Goal: Task Accomplishment & Management: Complete application form

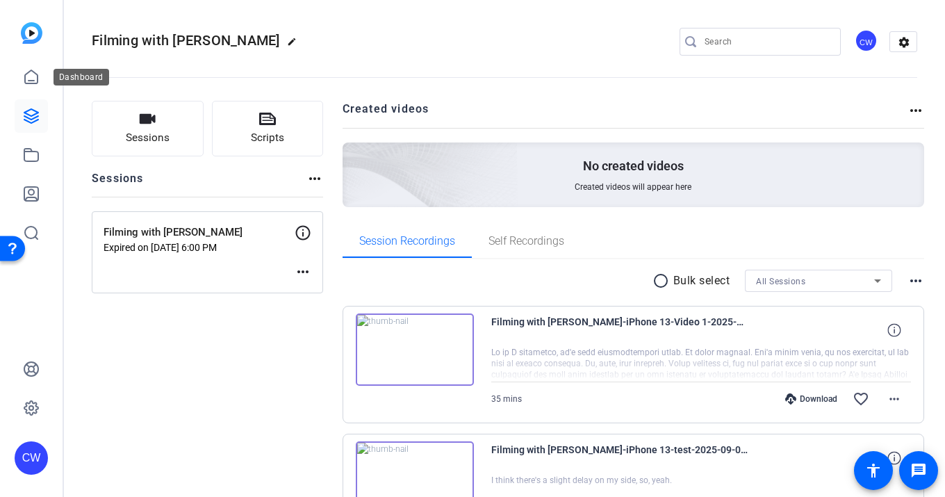
scroll to position [41, 0]
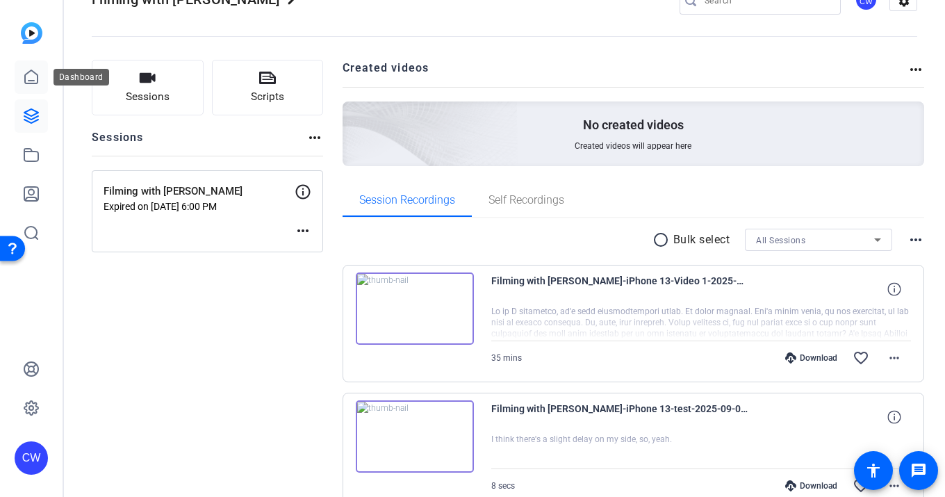
click at [33, 78] on icon at bounding box center [31, 77] width 17 height 17
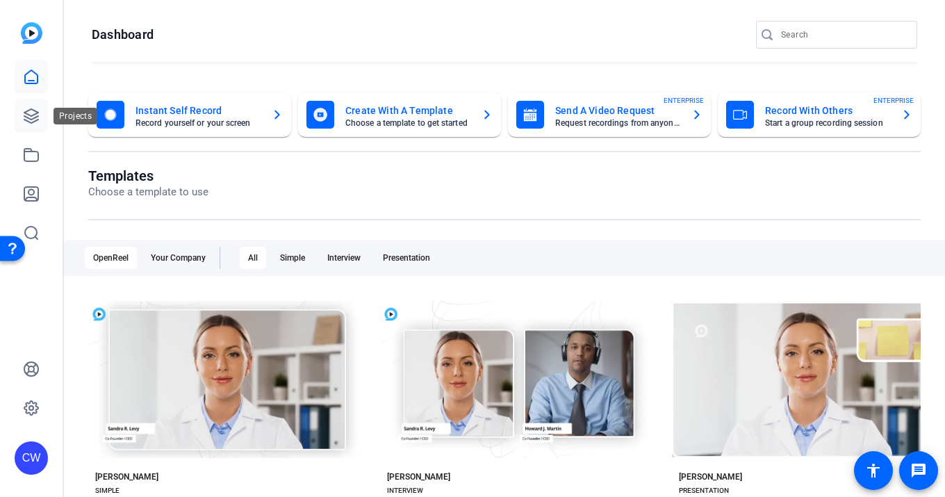
click at [32, 111] on icon at bounding box center [31, 116] width 17 height 17
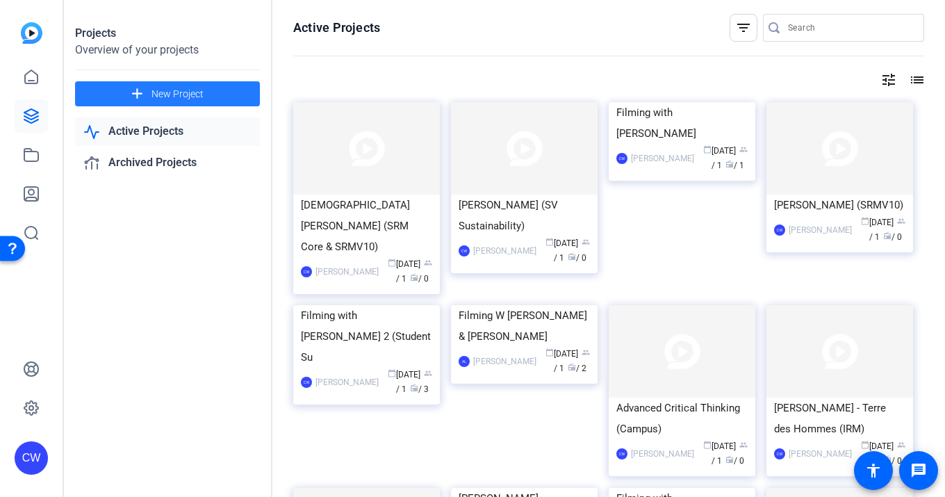
click at [166, 89] on span "New Project" at bounding box center [177, 94] width 52 height 15
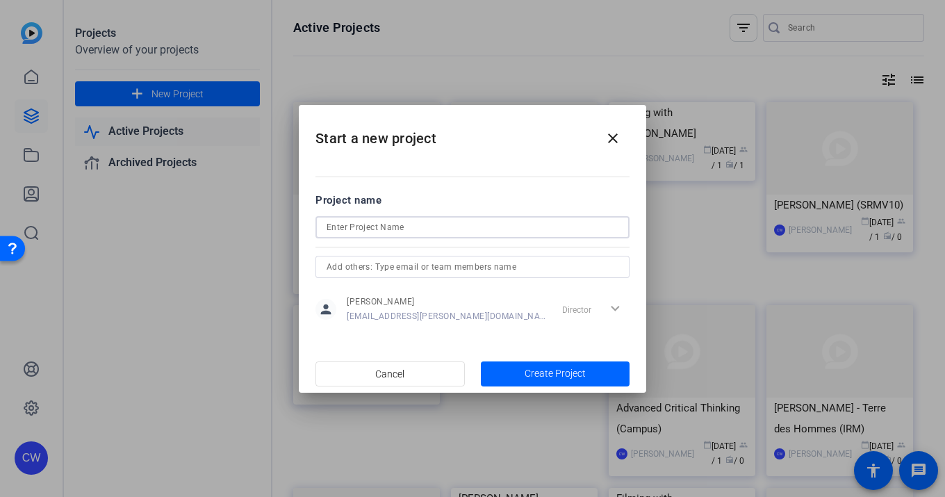
click at [349, 224] on input at bounding box center [472, 227] width 292 height 17
paste input "[PERSON_NAME] - Sage Global Youth Voices"
click at [327, 226] on input "[PERSON_NAME] - Sage Global Youth Voices" at bounding box center [472, 227] width 292 height 17
drag, startPoint x: 592, startPoint y: 226, endPoint x: 338, endPoint y: 204, distance: 255.2
click at [338, 204] on form "Project name Filming with [PERSON_NAME] - Sage Global Youth Voices person [PERS…" at bounding box center [472, 259] width 314 height 134
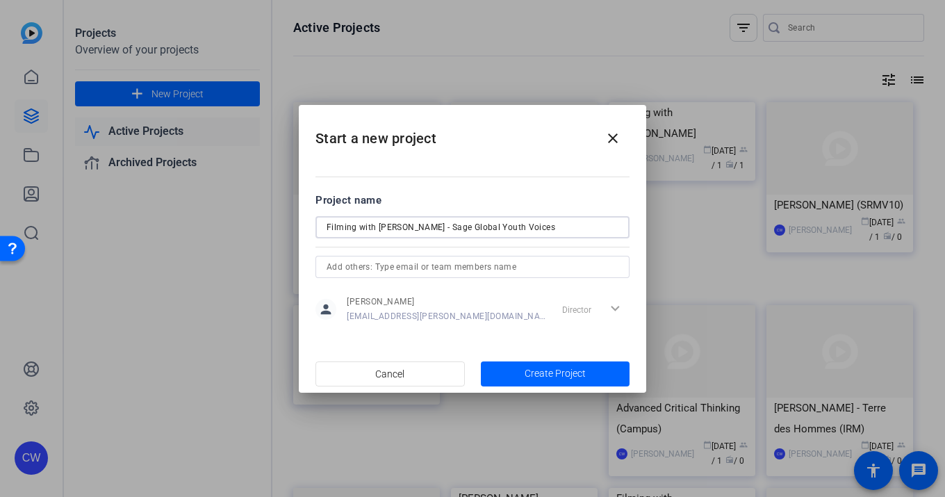
click at [564, 226] on input "Filming with [PERSON_NAME] - Sage Global Youth Voices" at bounding box center [472, 227] width 292 height 17
drag, startPoint x: 469, startPoint y: 226, endPoint x: 447, endPoint y: 226, distance: 21.5
click at [447, 226] on input "Filming with [PERSON_NAME] - Sage Global Youth Voices" at bounding box center [472, 227] width 292 height 17
drag, startPoint x: 537, startPoint y: 226, endPoint x: 235, endPoint y: 215, distance: 301.7
click at [235, 215] on div "Start a new project close Project name Filming with [PERSON_NAME] - Global Yout…" at bounding box center [472, 248] width 945 height 497
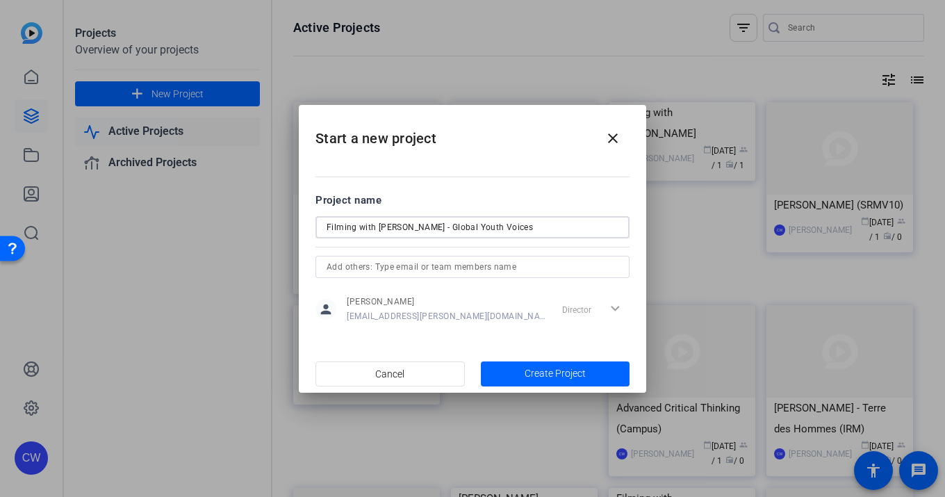
click at [584, 228] on input "Filming with [PERSON_NAME] - Global Youth Voices" at bounding box center [472, 227] width 292 height 17
type input "Filming with [PERSON_NAME] - Global Youth Voices"
click at [526, 374] on span "Create Project" at bounding box center [554, 373] width 61 height 15
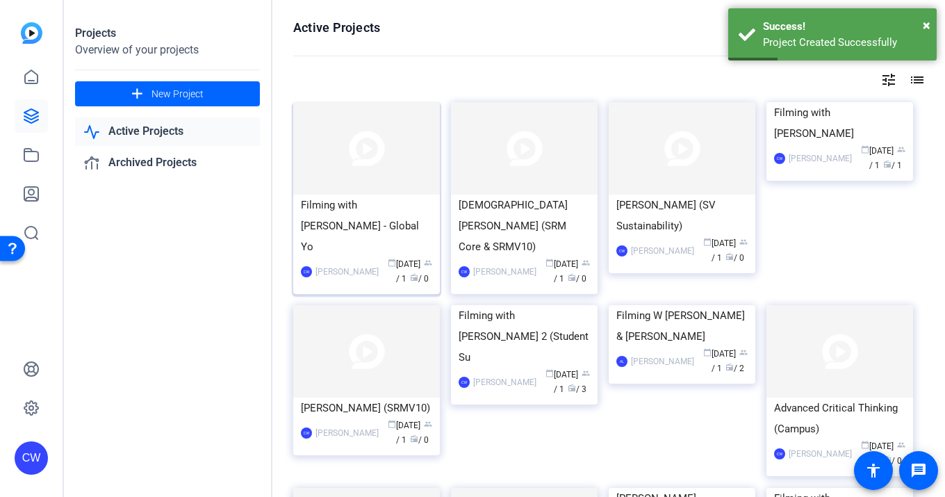
click at [392, 164] on img at bounding box center [366, 148] width 147 height 92
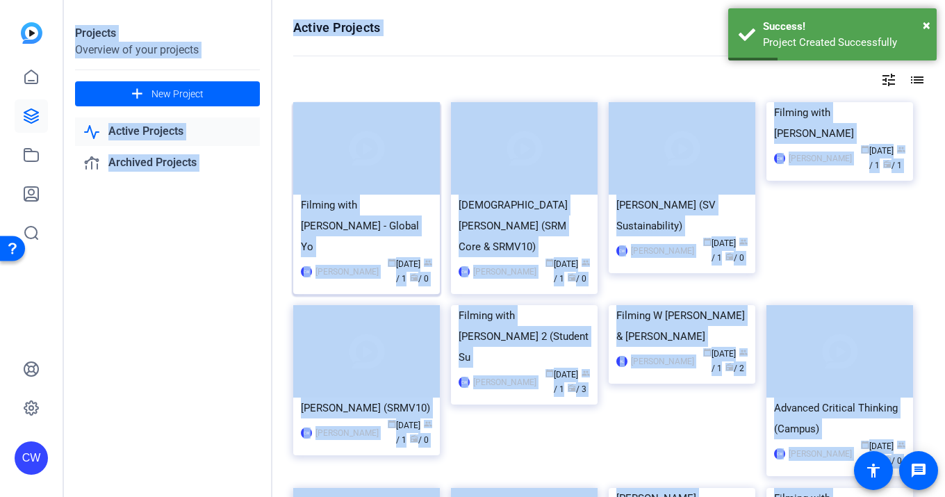
click at [392, 164] on div "Projects Overview of your projects add New Project Active Projects Archived Pro…" at bounding box center [504, 248] width 881 height 497
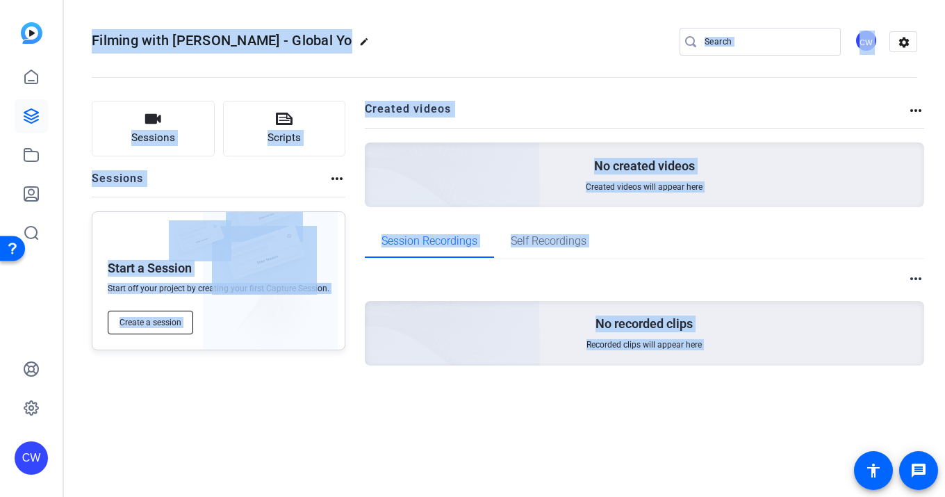
click at [179, 320] on span "Create a session" at bounding box center [150, 322] width 62 height 11
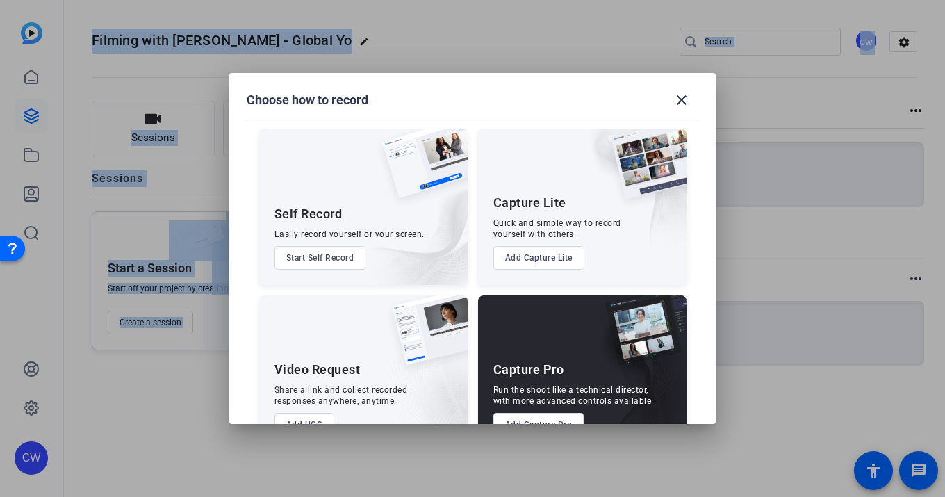
click at [547, 417] on button "Add Capture Pro" at bounding box center [538, 425] width 91 height 24
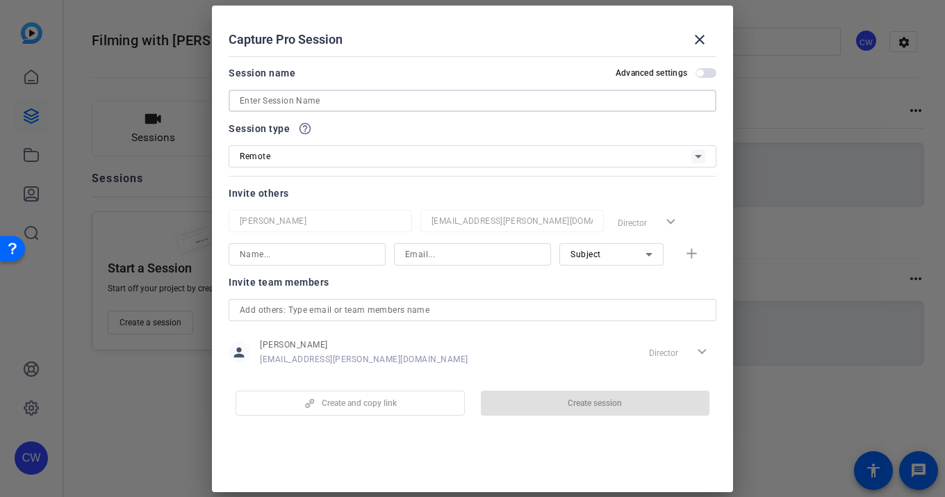
click at [244, 101] on input at bounding box center [472, 100] width 465 height 17
paste input "Filming with [PERSON_NAME] - Global Youth Voices"
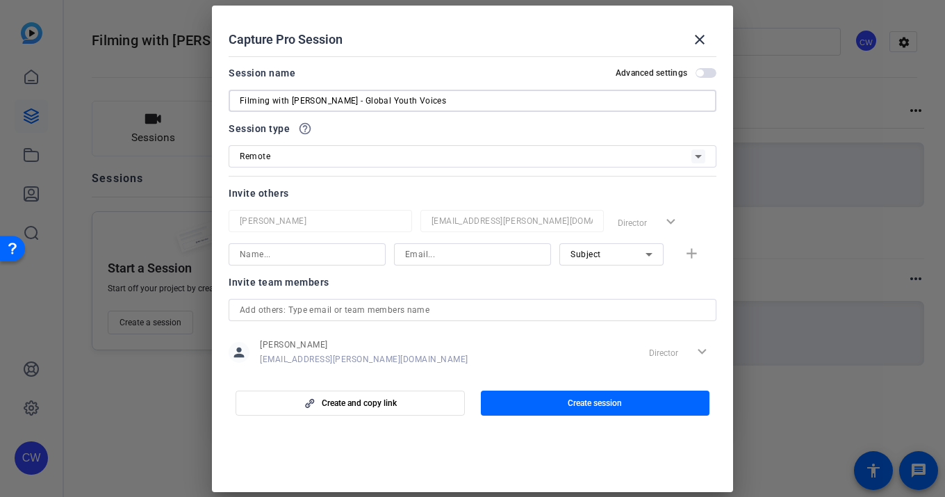
type input "Filming with [PERSON_NAME] - Global Youth Voices"
click at [300, 155] on div "Remote" at bounding box center [465, 155] width 451 height 17
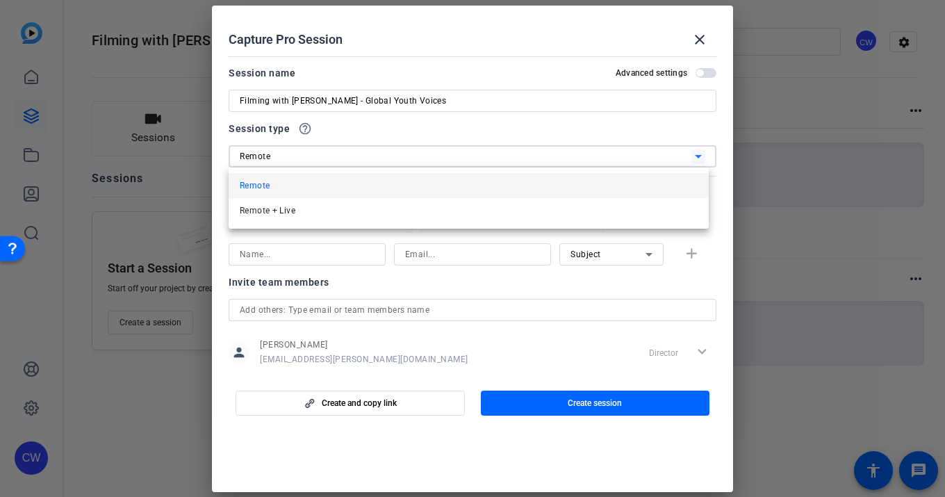
click at [380, 127] on div at bounding box center [472, 248] width 945 height 497
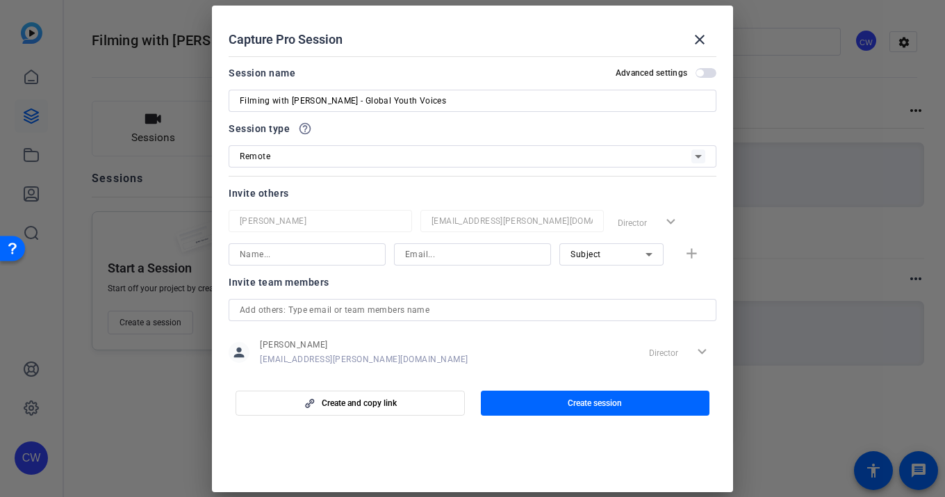
click at [322, 252] on input at bounding box center [307, 254] width 135 height 17
paste input "Filming with [PERSON_NAME] - Global Youth Voices"
drag, startPoint x: 283, startPoint y: 254, endPoint x: 420, endPoint y: 258, distance: 136.9
click at [420, 258] on div "Filming with [PERSON_NAME] - Global Youth Voices Subject add" at bounding box center [473, 254] width 488 height 22
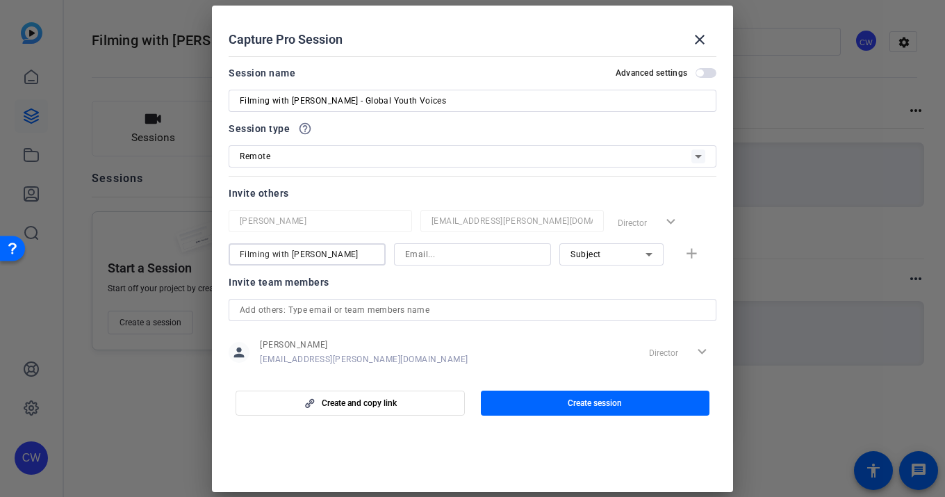
scroll to position [0, 0]
drag, startPoint x: 292, startPoint y: 256, endPoint x: 231, endPoint y: 249, distance: 61.4
click at [231, 249] on div "Filming with [PERSON_NAME]" at bounding box center [307, 254] width 157 height 22
type input "[PERSON_NAME]"
click at [412, 253] on input at bounding box center [472, 254] width 135 height 17
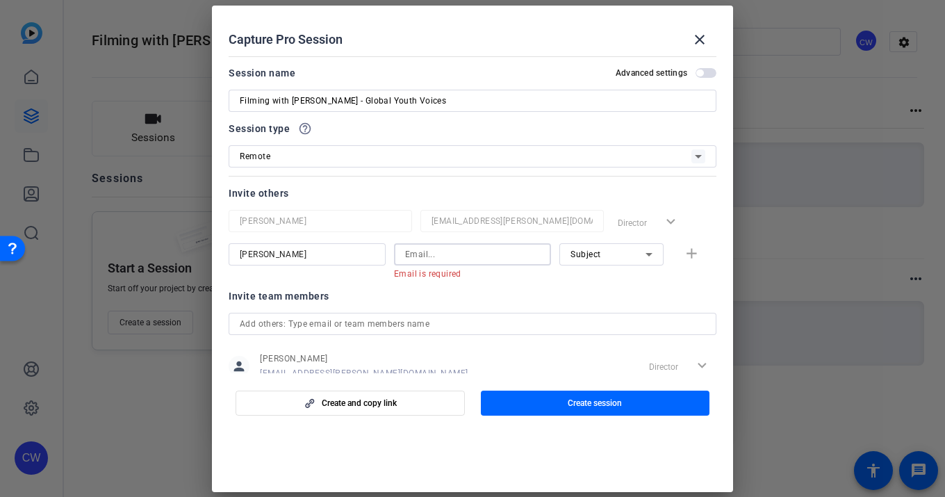
click at [406, 256] on input at bounding box center [472, 254] width 135 height 17
paste input "[EMAIL_ADDRESS][DOMAIN_NAME]"
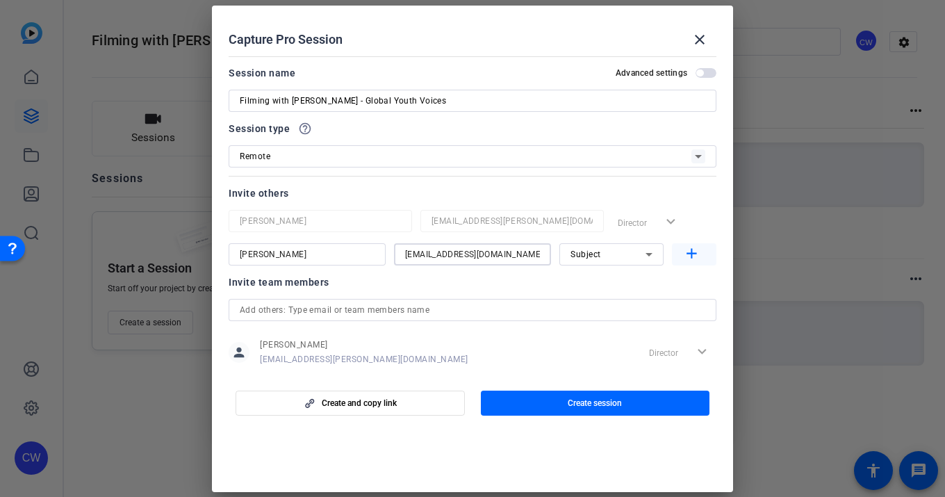
type input "[EMAIL_ADDRESS][DOMAIN_NAME]"
click at [686, 252] on mat-icon "add" at bounding box center [691, 253] width 17 height 17
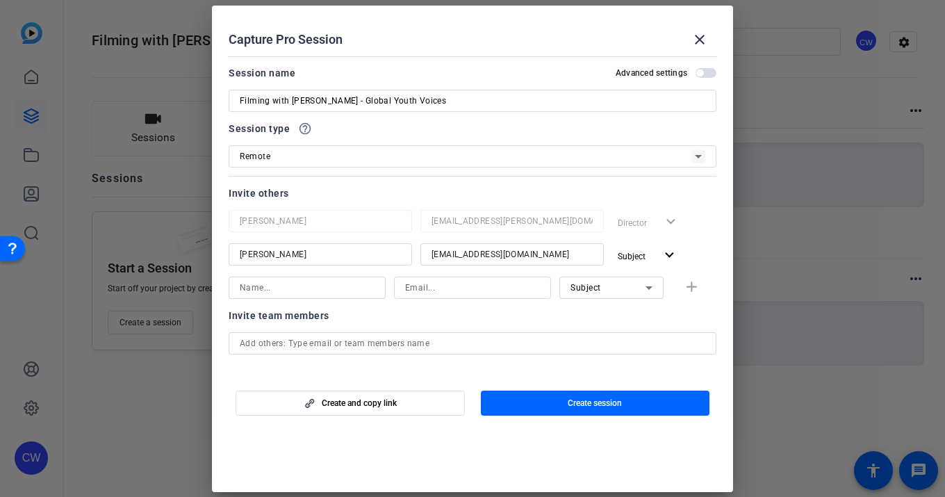
click at [260, 290] on input at bounding box center [307, 287] width 135 height 17
type input "[PERSON_NAME]"
click at [112, 402] on div at bounding box center [472, 248] width 945 height 497
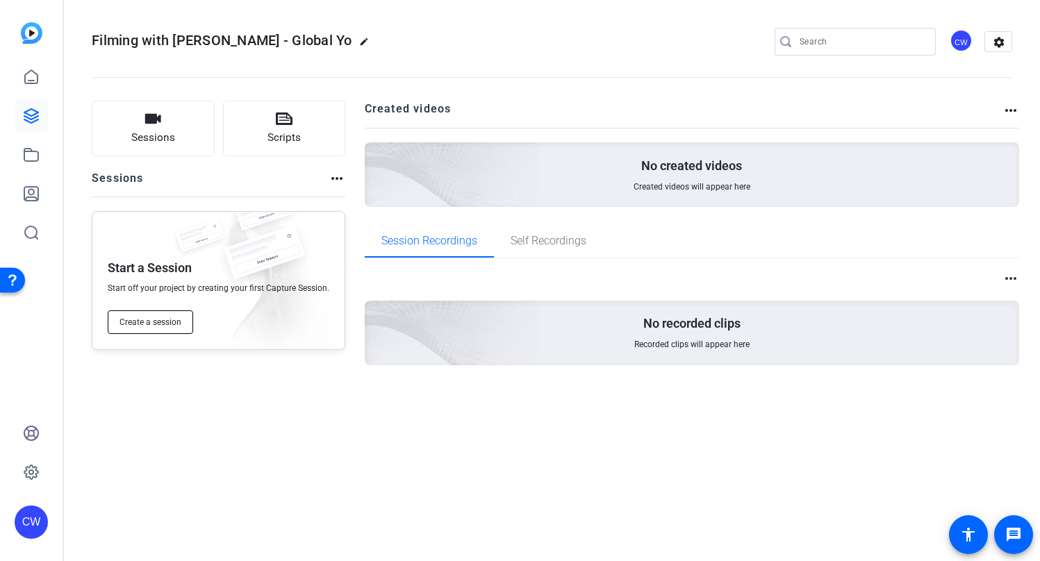
click at [175, 322] on span "Create a session" at bounding box center [150, 322] width 62 height 11
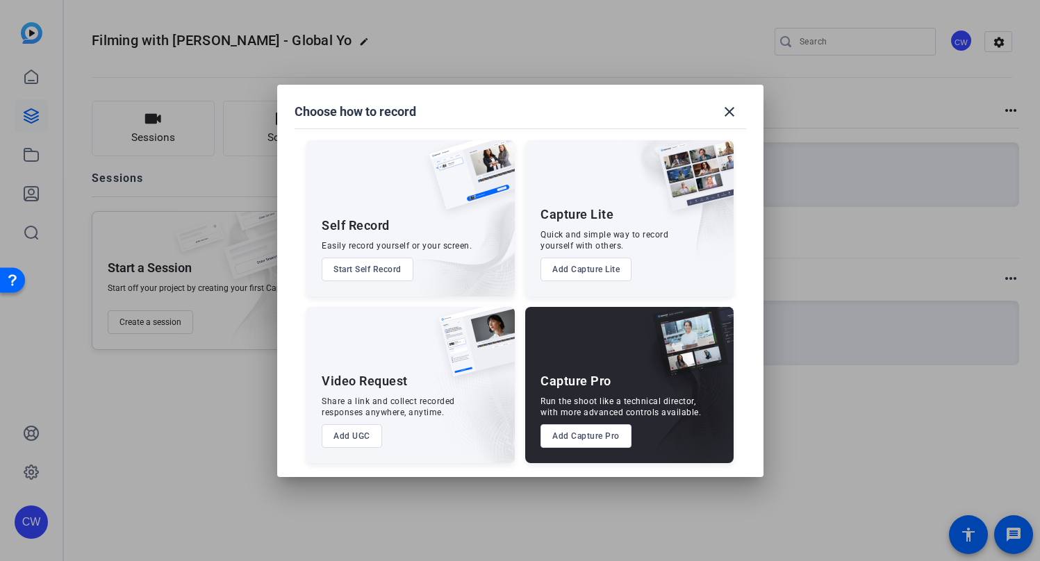
click at [593, 438] on button "Add Capture Pro" at bounding box center [585, 436] width 91 height 24
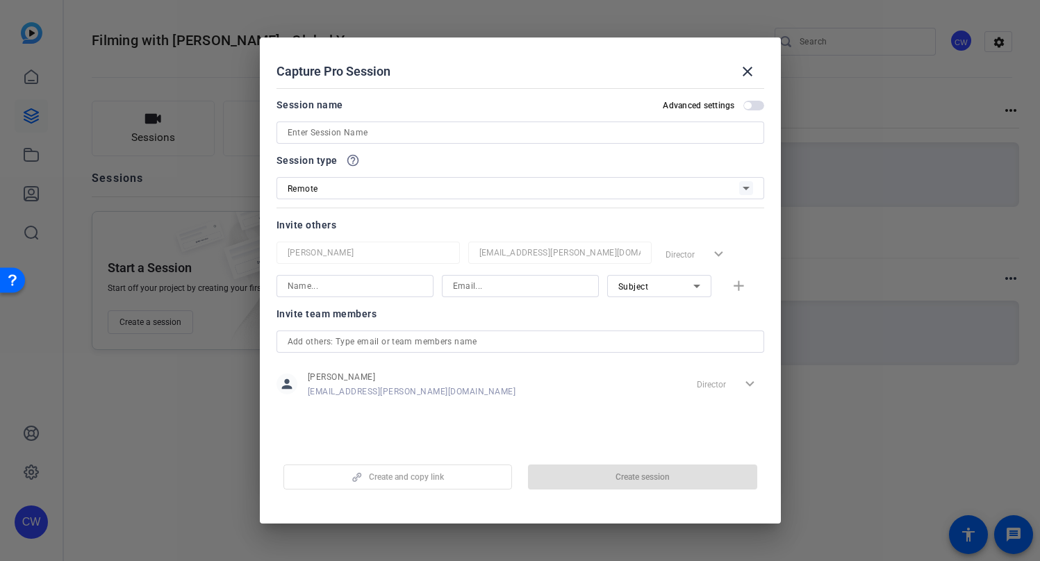
click at [301, 129] on input at bounding box center [520, 132] width 465 height 17
paste input "[PERSON_NAME][EMAIL_ADDRESS][PERSON_NAME][DOMAIN_NAME]"
type input "[PERSON_NAME][EMAIL_ADDRESS][PERSON_NAME][DOMAIN_NAME]"
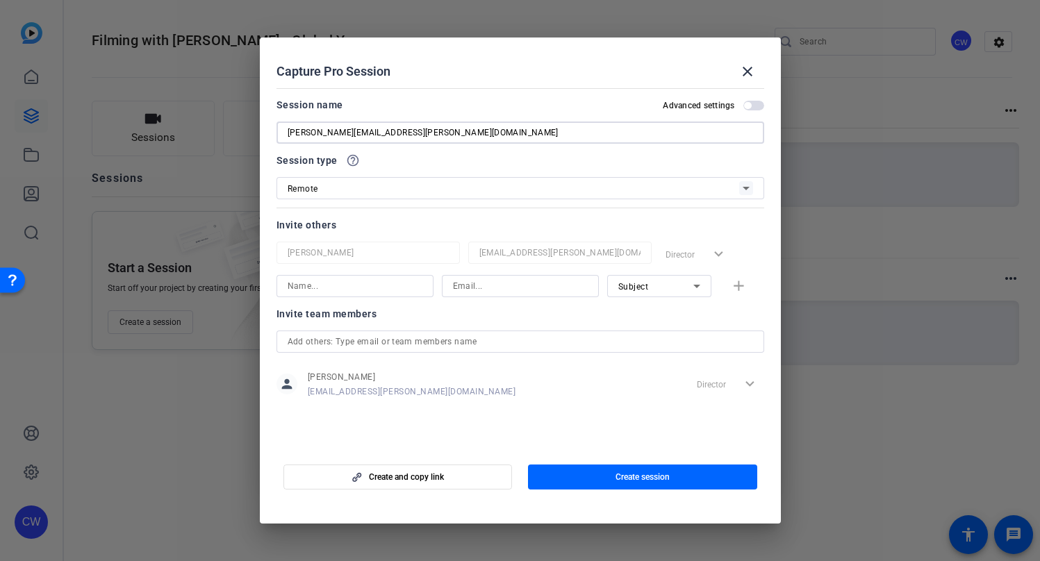
drag, startPoint x: 424, startPoint y: 135, endPoint x: 234, endPoint y: 133, distance: 189.6
click at [234, 133] on div "Choose how to record close Self Record Easily record yourself or your screen. S…" at bounding box center [520, 280] width 1040 height 561
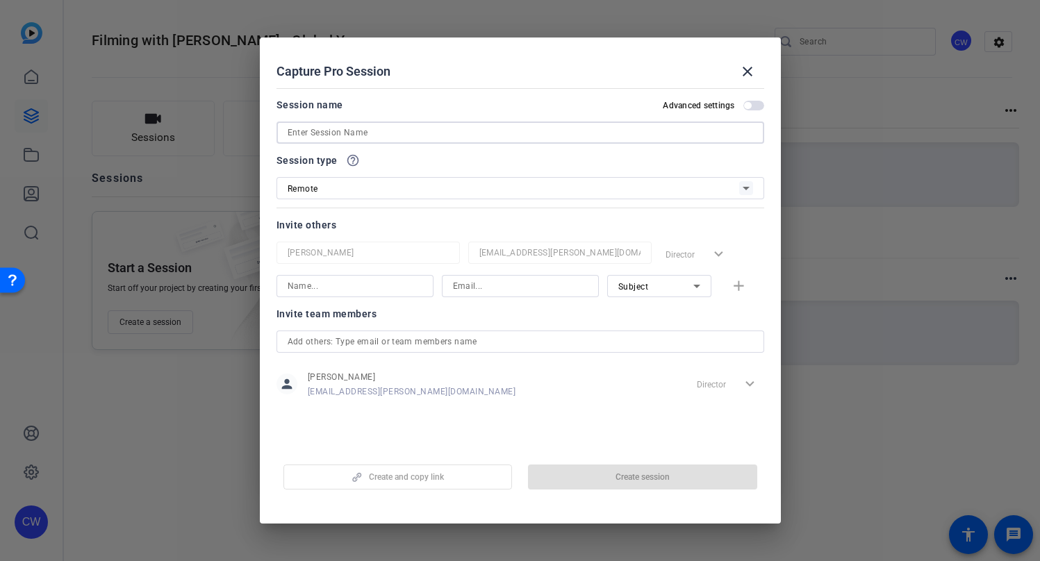
click at [177, 413] on div at bounding box center [520, 280] width 1040 height 561
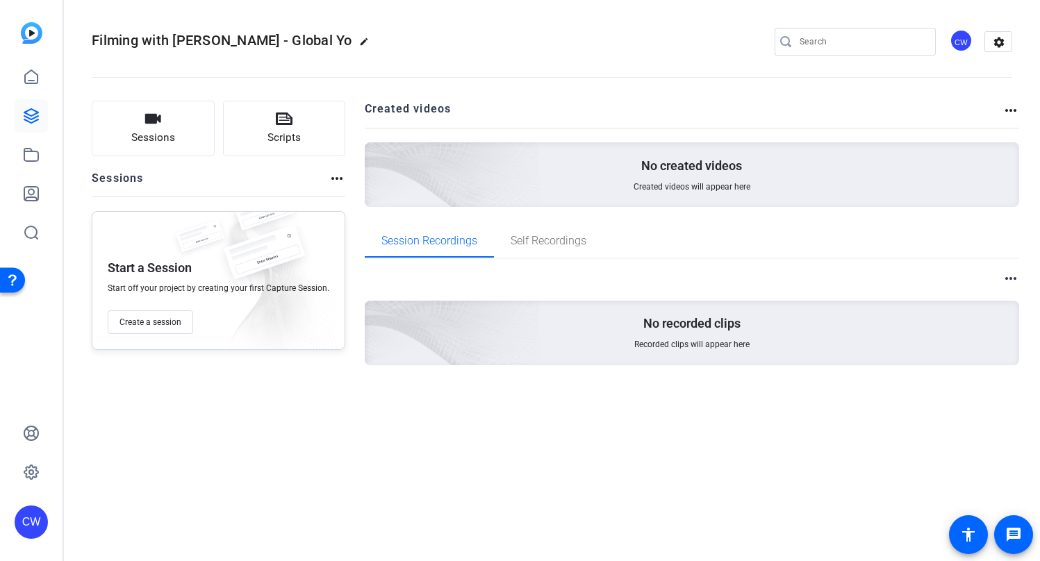
click at [93, 37] on span "Filming with [PERSON_NAME] - Global Yo" at bounding box center [222, 40] width 260 height 17
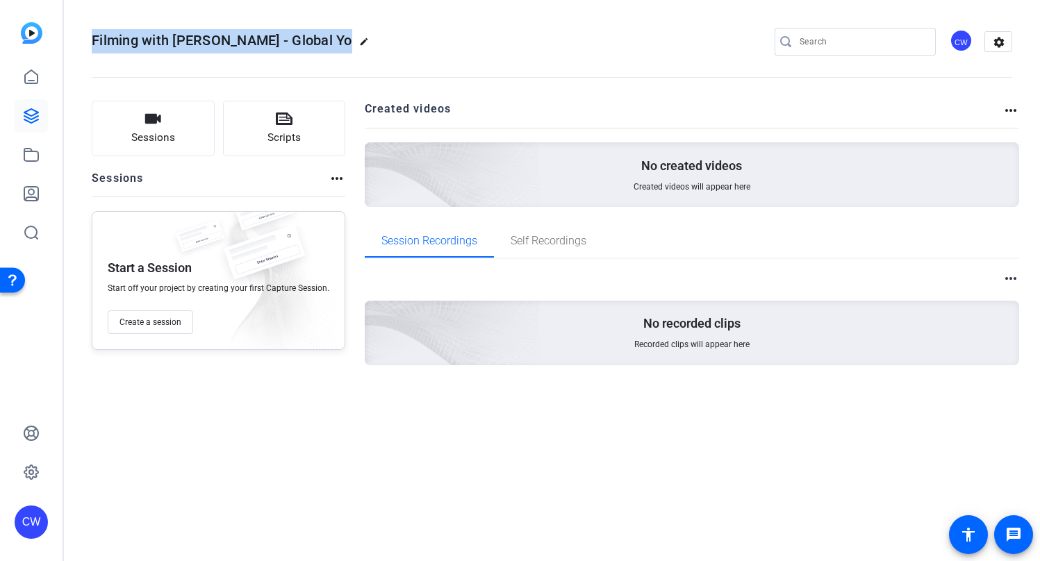
drag, startPoint x: 93, startPoint y: 39, endPoint x: 439, endPoint y: 39, distance: 345.9
click at [439, 39] on div "Filming with [PERSON_NAME] - Global Yo edit CW settings" at bounding box center [552, 41] width 920 height 21
copy h2 "Filming with [PERSON_NAME] - Global Yo edit"
click at [439, 39] on div "Filming with [PERSON_NAME] - Global Yo edit CW settings" at bounding box center [552, 41] width 920 height 21
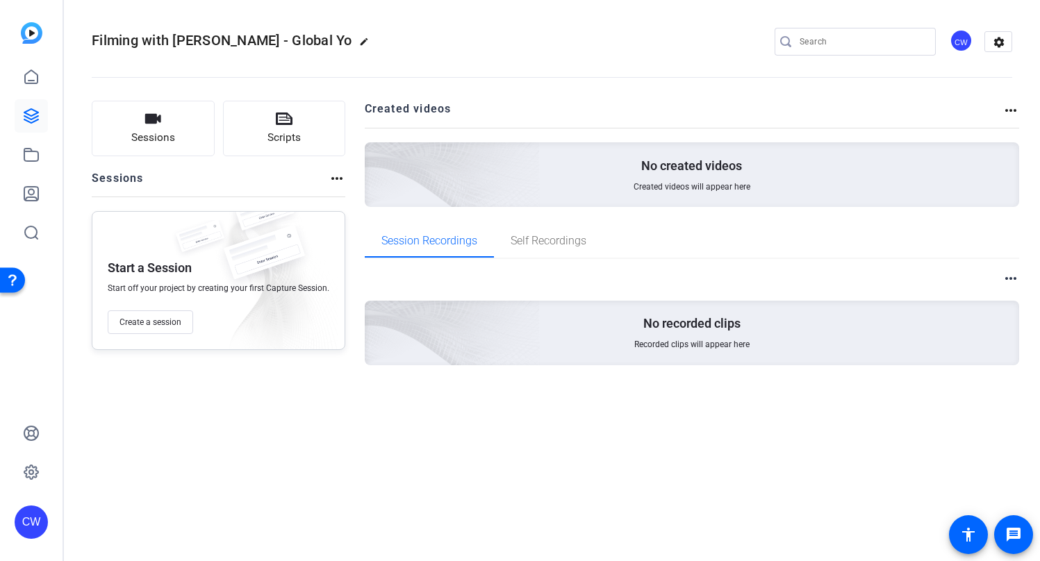
click at [359, 42] on mat-icon "edit" at bounding box center [367, 45] width 17 height 17
click at [276, 420] on div "Sessions Scripts Sessions more_horiz Start a Session Start off your project by …" at bounding box center [552, 255] width 976 height 344
click at [225, 372] on div "Sessions Scripts Sessions more_horiz Start a Session Start off your project by …" at bounding box center [219, 255] width 254 height 309
click at [216, 39] on span "check_circle" at bounding box center [216, 41] width 17 height 17
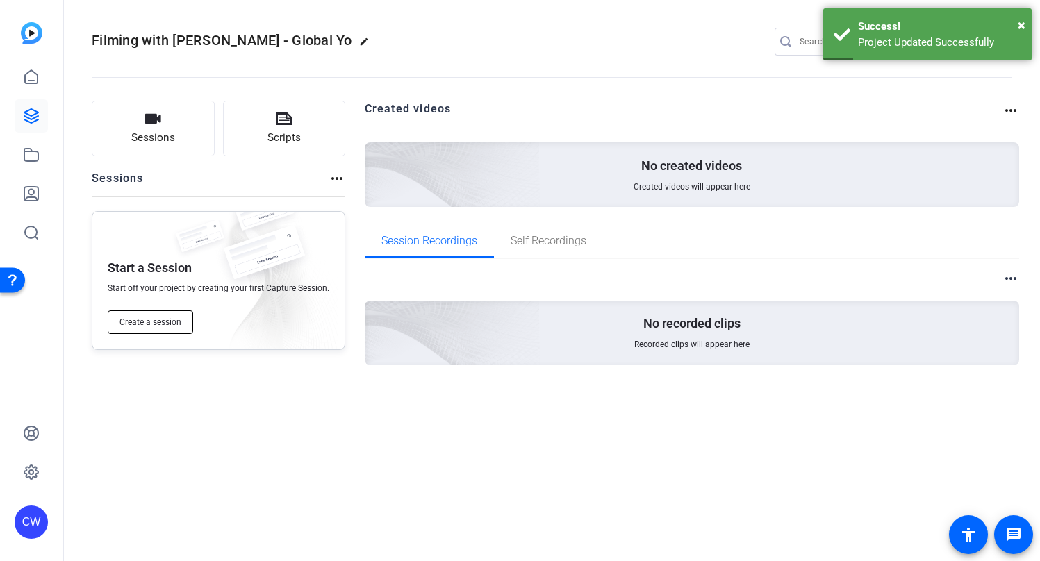
click at [170, 318] on span "Create a session" at bounding box center [150, 322] width 62 height 11
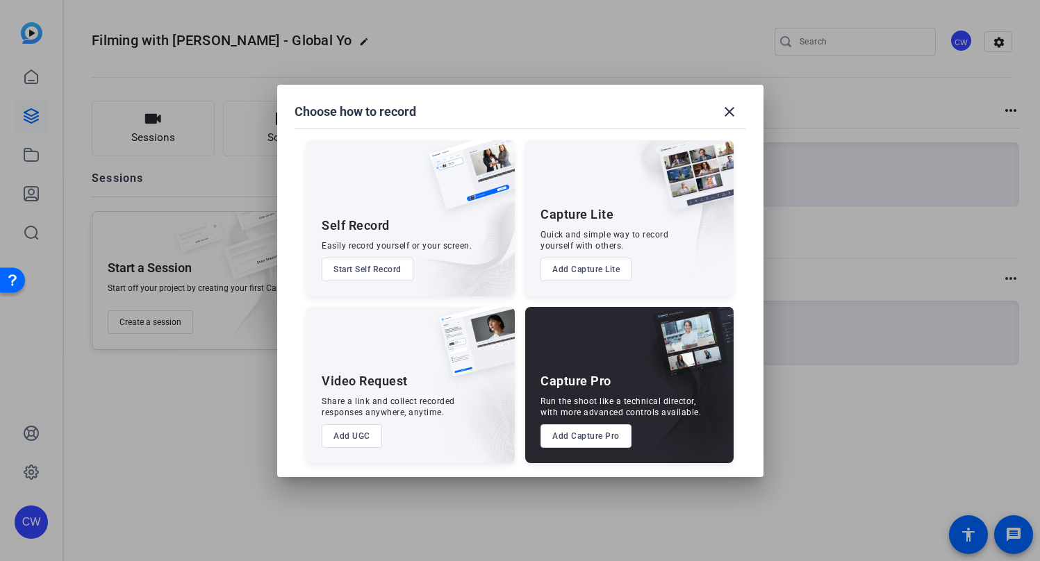
click at [580, 439] on button "Add Capture Pro" at bounding box center [585, 436] width 91 height 24
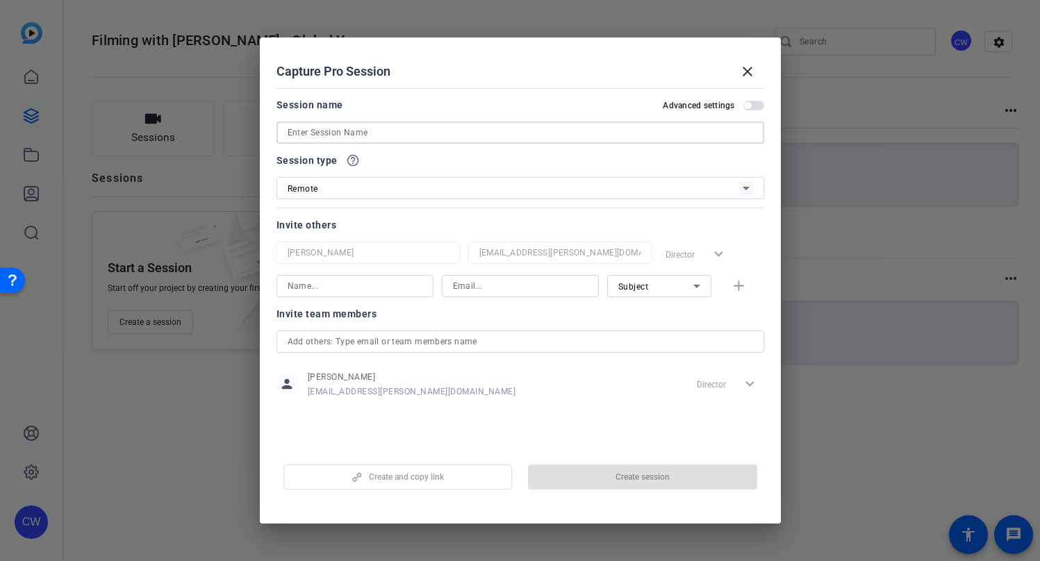
click at [293, 134] on input at bounding box center [520, 132] width 465 height 17
paste input "Filming with [PERSON_NAME] - Global Yo"
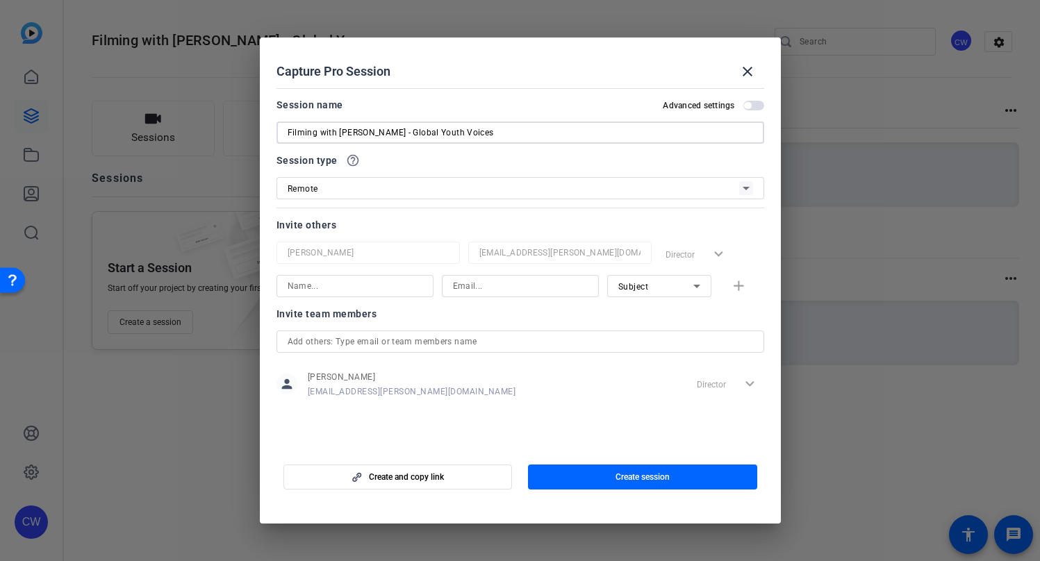
type input "Filming with [PERSON_NAME] - Global Youth Voices"
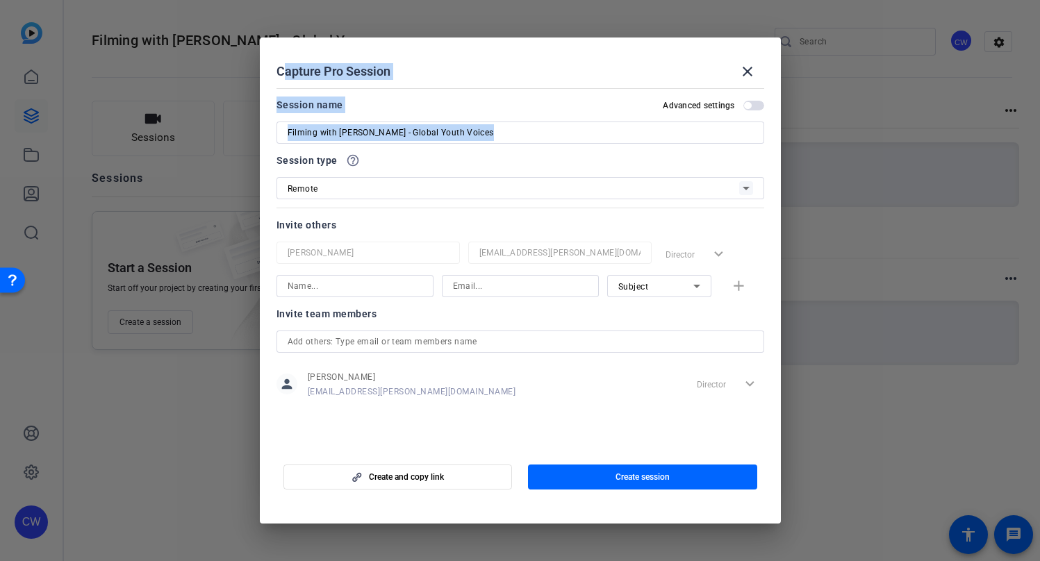
drag, startPoint x: 476, startPoint y: 58, endPoint x: 438, endPoint y: 131, distance: 83.3
click at [438, 147] on openreel-create-edit-capture-pro-session "Capture Pro Session close Session name Advanced settings Filming with [PERSON_N…" at bounding box center [520, 281] width 521 height 486
click at [519, 129] on input "Filming with [PERSON_NAME] - Global Youth Voices" at bounding box center [520, 132] width 465 height 17
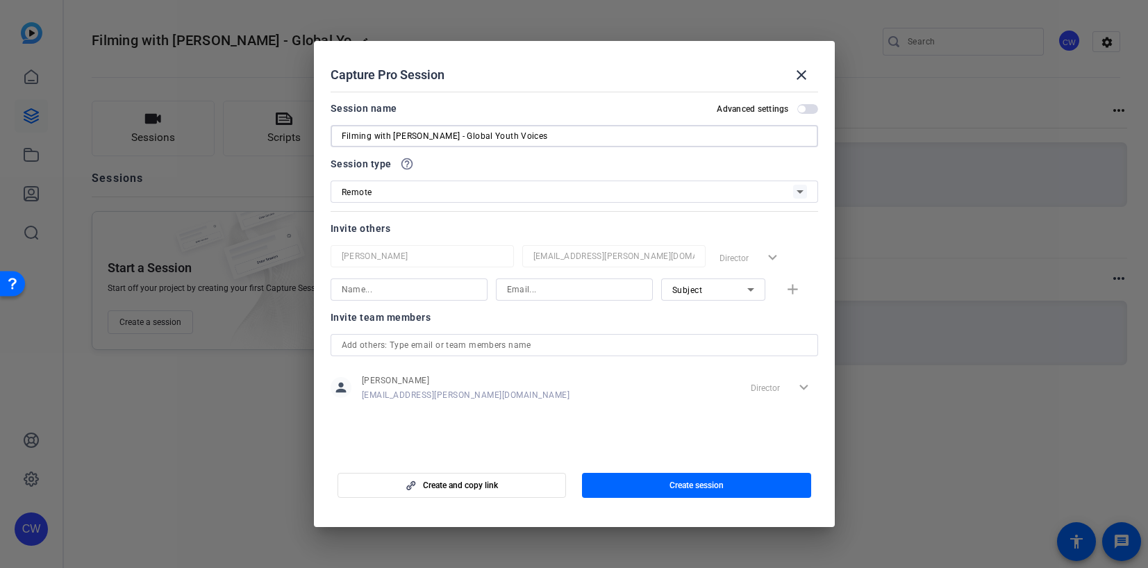
click at [944, 66] on div at bounding box center [574, 284] width 1148 height 568
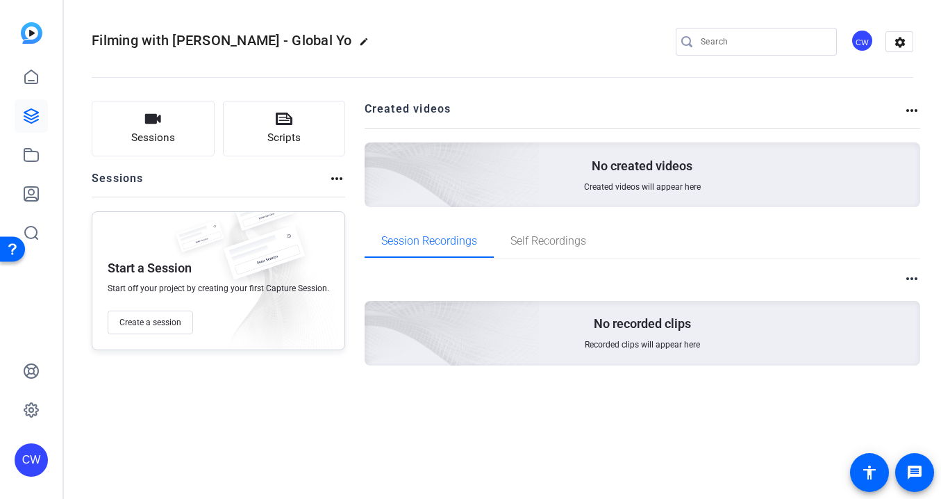
click at [360, 40] on mat-icon "edit" at bounding box center [367, 45] width 17 height 17
click at [167, 44] on input "Filming with [PERSON_NAME] - Global Yo" at bounding box center [148, 41] width 91 height 17
click at [187, 42] on input "Filming with [PERSON_NAME] - Global Yo" at bounding box center [148, 41] width 91 height 17
drag, startPoint x: 153, startPoint y: 41, endPoint x: 199, endPoint y: 41, distance: 45.8
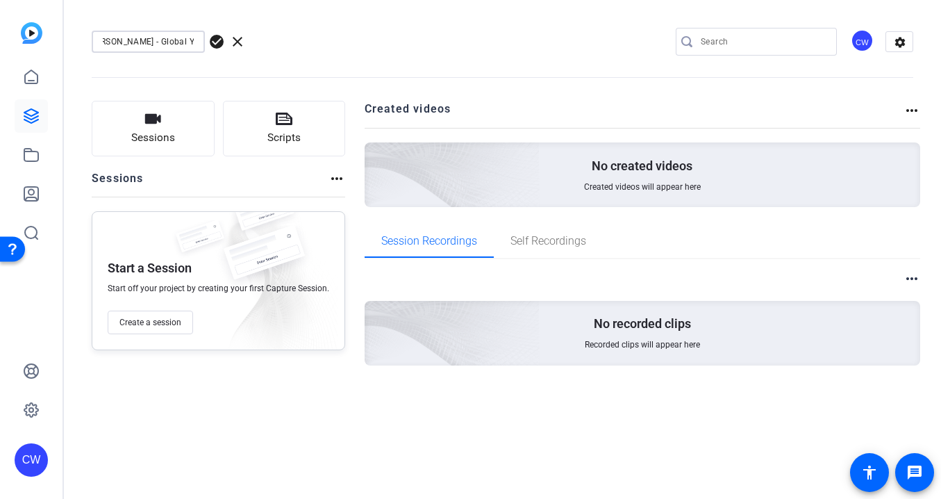
click at [199, 41] on div "Filming with [PERSON_NAME] - Global Yo" at bounding box center [148, 42] width 113 height 22
type input "Filming with [PERSON_NAME]"
click at [213, 42] on span "check_circle" at bounding box center [216, 41] width 17 height 17
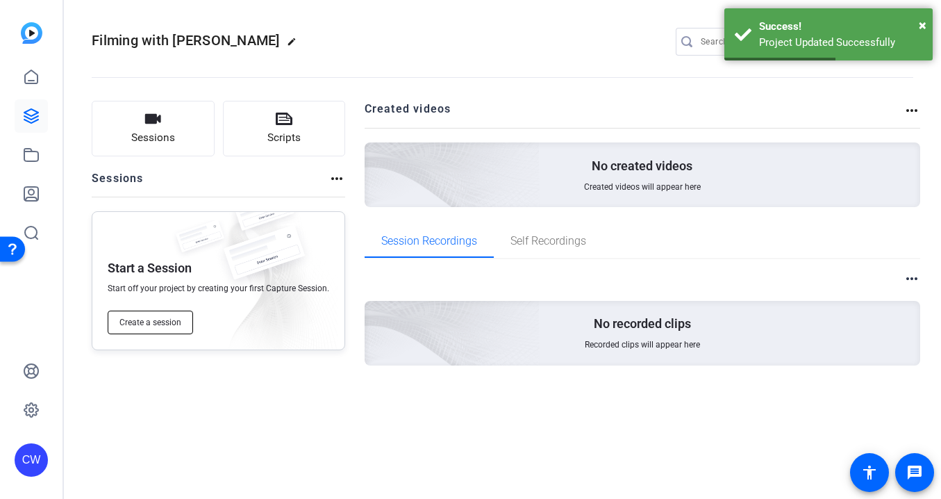
click at [160, 320] on span "Create a session" at bounding box center [150, 322] width 62 height 11
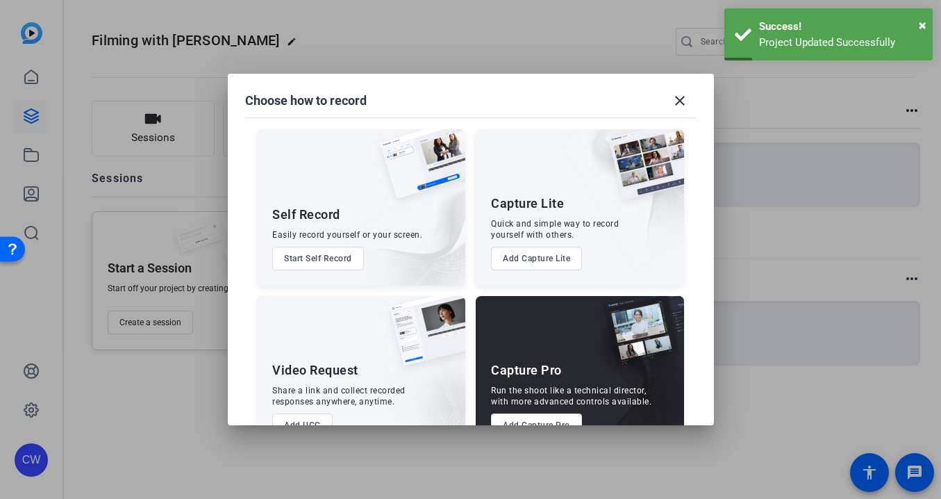
click at [514, 417] on button "Add Capture Pro" at bounding box center [536, 425] width 91 height 24
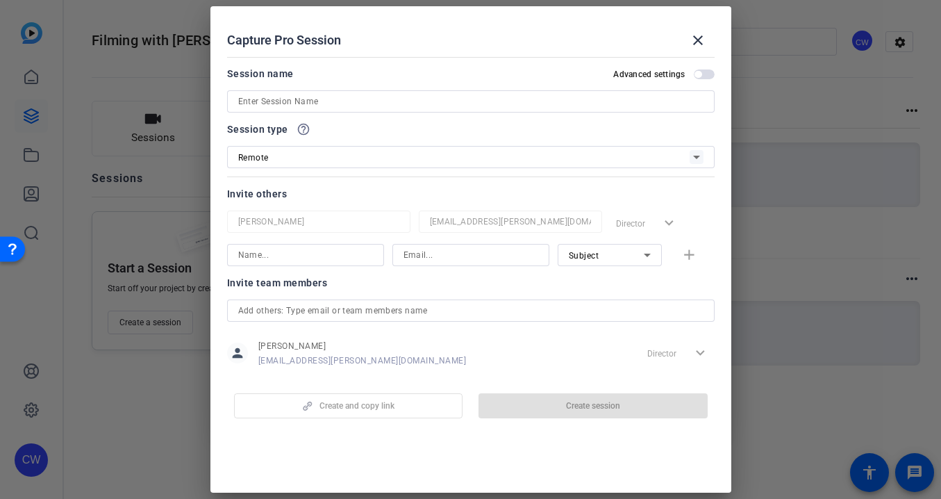
click at [239, 102] on input at bounding box center [470, 101] width 465 height 17
paste input "Filming with [PERSON_NAME] - Global Yo"
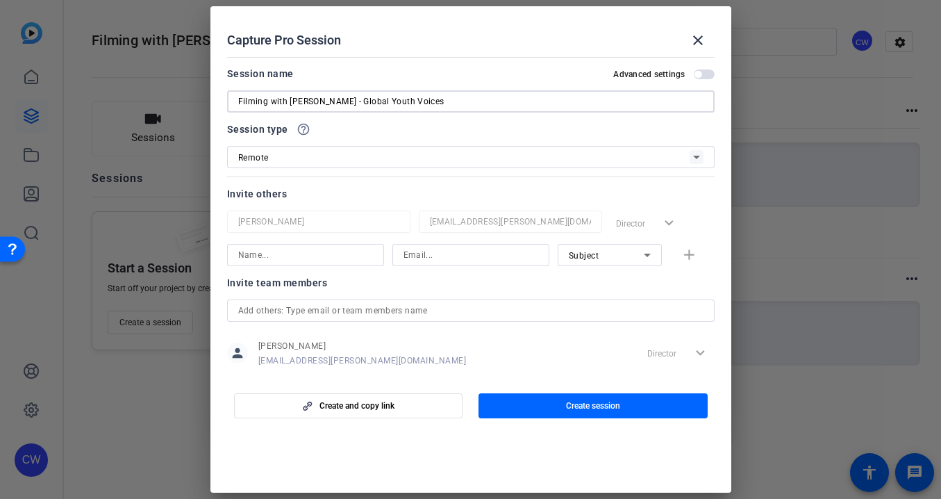
type input "Filming with [PERSON_NAME] - Global Youth Voices"
click at [305, 260] on input at bounding box center [305, 255] width 135 height 17
paste input "Filming with [PERSON_NAME] - Global Yo"
drag, startPoint x: 261, startPoint y: 256, endPoint x: 186, endPoint y: 254, distance: 75.0
click at [186, 254] on div "Choose how to record close Self Record Easily record yourself or your screen. S…" at bounding box center [470, 249] width 941 height 499
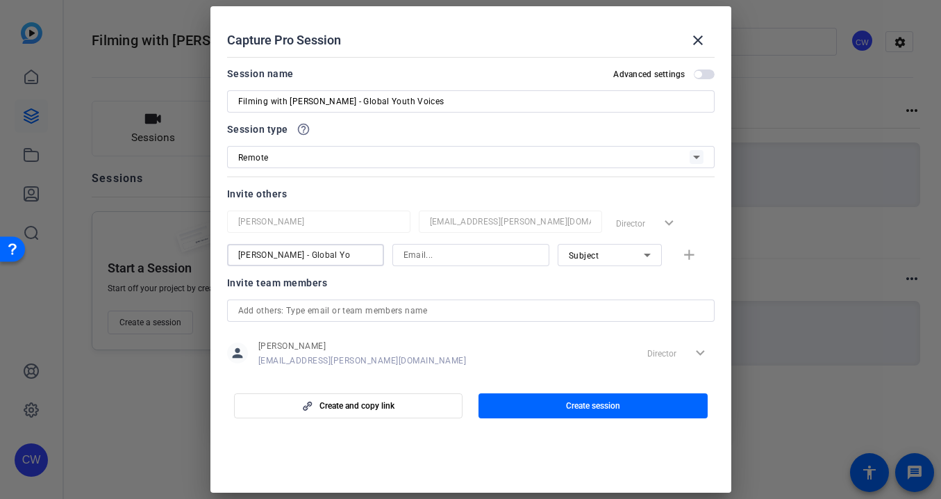
drag, startPoint x: 349, startPoint y: 258, endPoint x: 303, endPoint y: 256, distance: 46.6
click at [303, 256] on input "[PERSON_NAME] - Global Yo" at bounding box center [305, 255] width 135 height 17
type input "[PERSON_NAME]"
click at [451, 258] on input at bounding box center [471, 255] width 135 height 17
paste input "[EMAIL_ADDRESS][DOMAIN_NAME]"
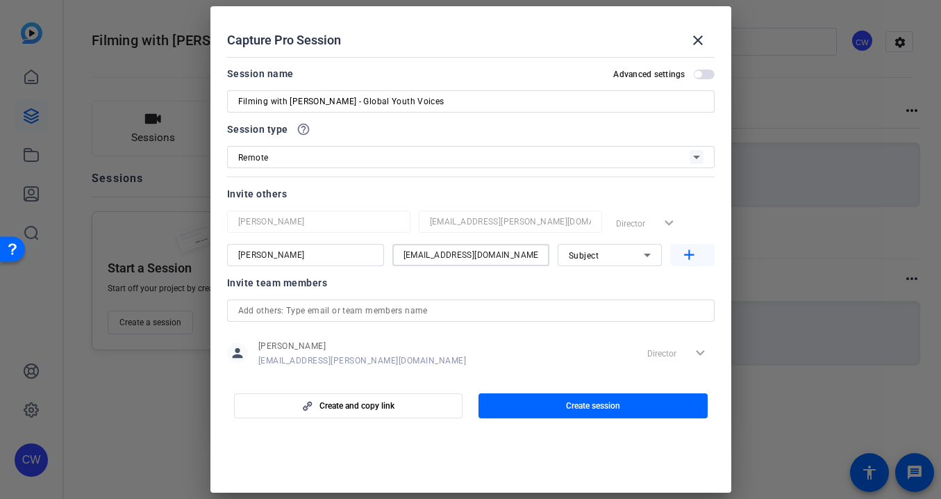
type input "[EMAIL_ADDRESS][DOMAIN_NAME]"
click at [681, 255] on mat-icon "add" at bounding box center [689, 255] width 17 height 17
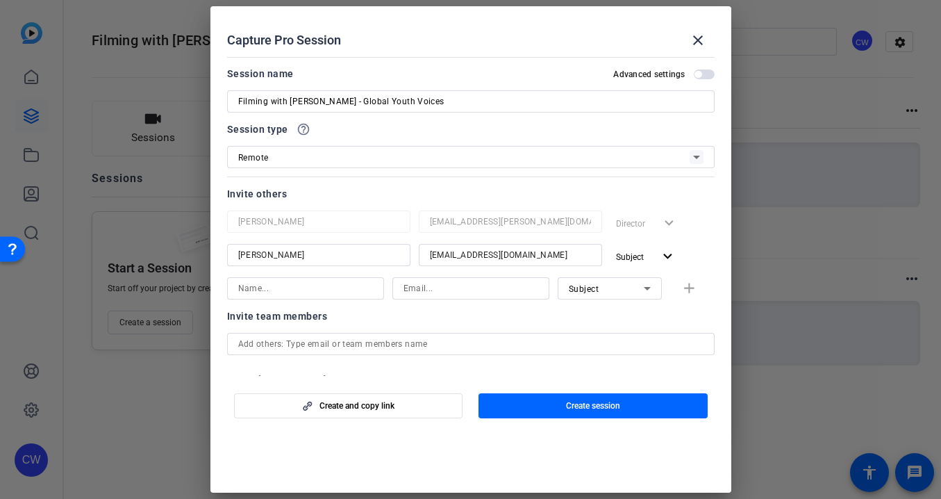
click at [252, 288] on input at bounding box center [305, 288] width 135 height 17
click at [249, 288] on input "[PERSON_NAME]" at bounding box center [305, 288] width 135 height 17
type input "[PERSON_NAME]"
click at [417, 288] on input at bounding box center [471, 288] width 135 height 17
type input "[PERSON_NAME][EMAIL_ADDRESS][PERSON_NAME][DOMAIN_NAME]"
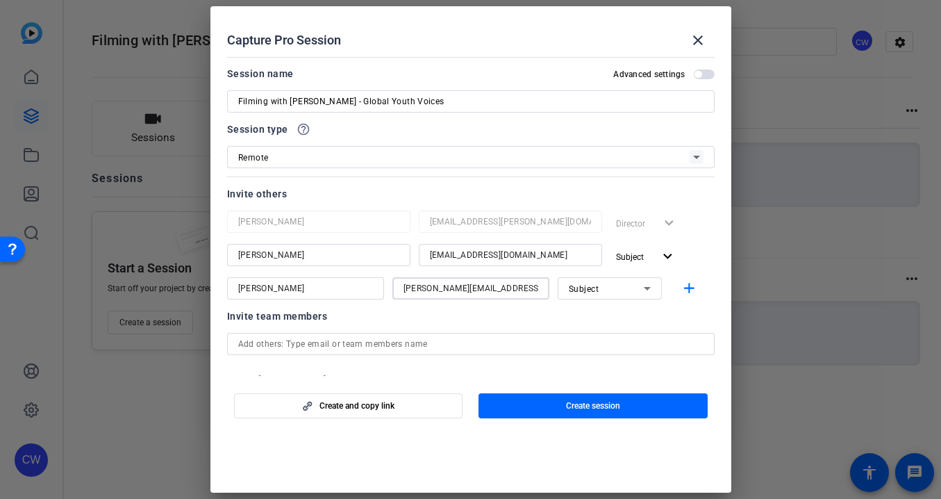
click at [642, 288] on icon at bounding box center [647, 288] width 17 height 17
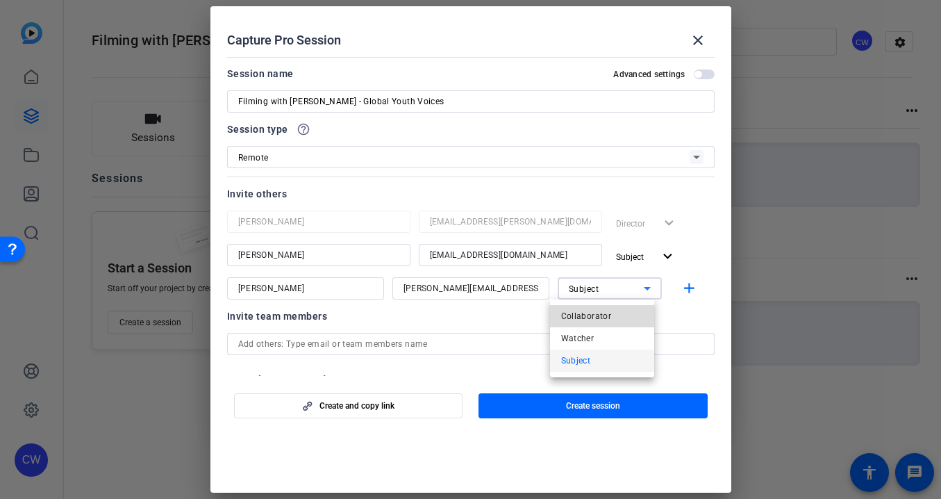
click at [621, 317] on mat-option "Collaborator" at bounding box center [602, 316] width 104 height 22
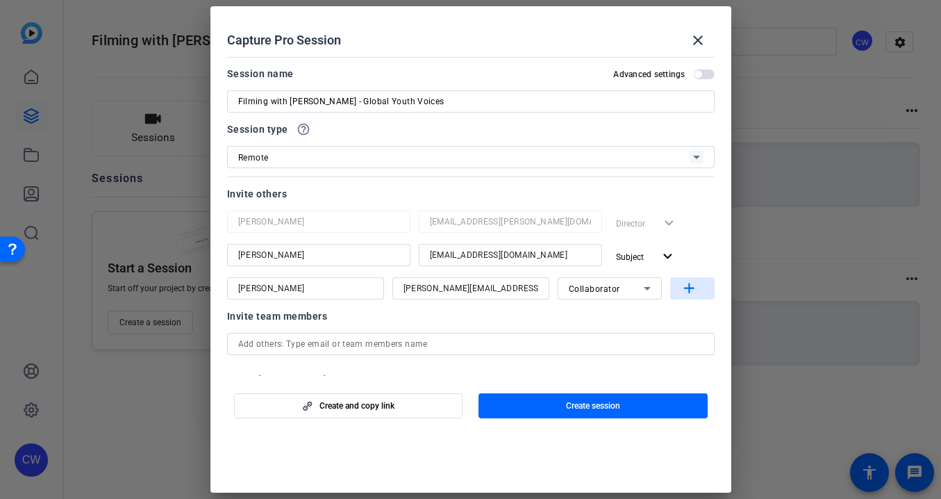
click at [686, 285] on mat-icon "add" at bounding box center [689, 288] width 17 height 17
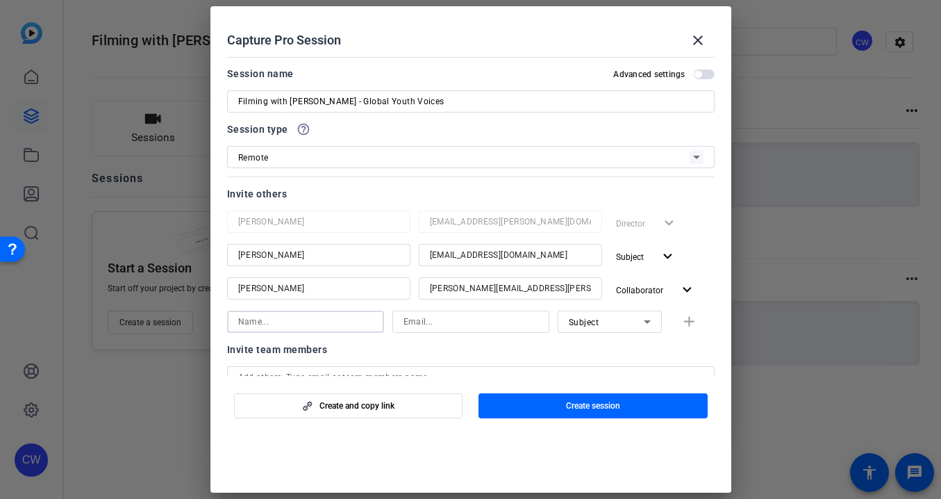
click at [303, 322] on input at bounding box center [305, 321] width 135 height 17
click at [307, 320] on input at bounding box center [305, 321] width 135 height 17
type input "[PERSON_NAME]"
click at [445, 317] on input at bounding box center [471, 321] width 135 height 17
type input "[PERSON_NAME][EMAIL_ADDRESS][PERSON_NAME][DOMAIN_NAME]"
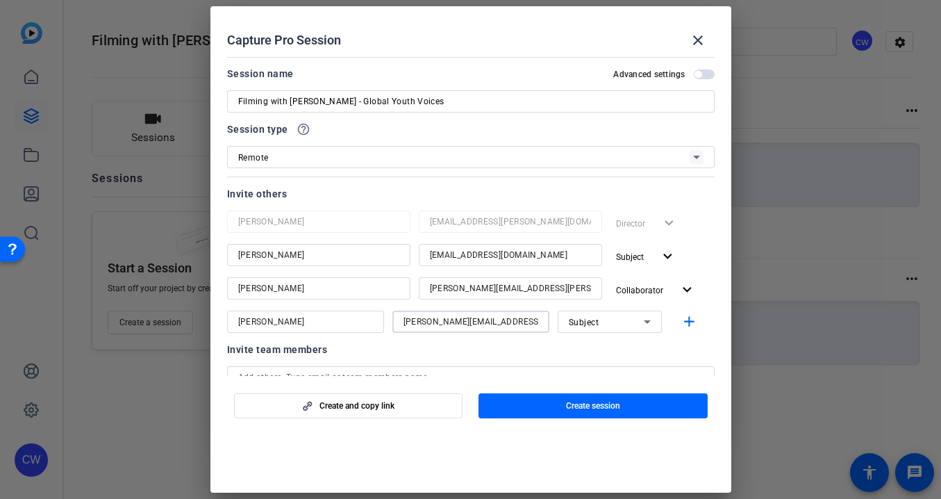
click at [639, 322] on icon at bounding box center [647, 321] width 17 height 17
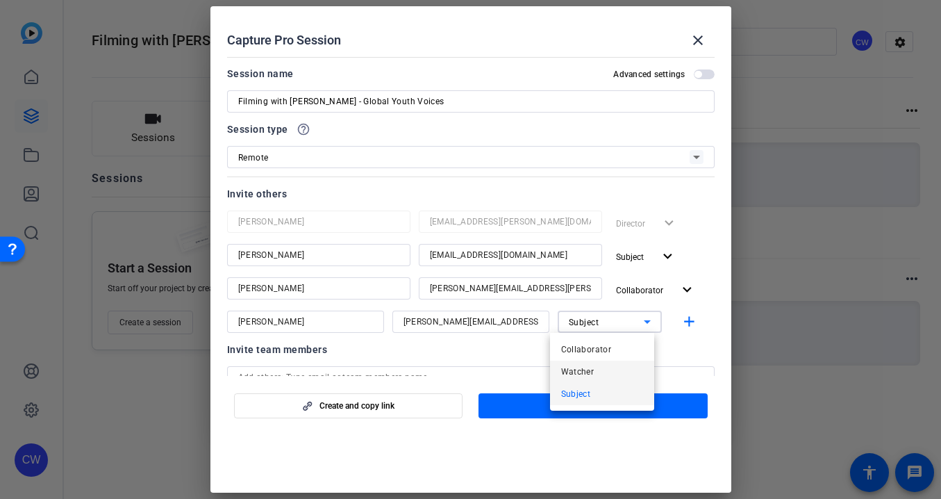
click at [617, 369] on mat-option "Watcher" at bounding box center [602, 371] width 104 height 22
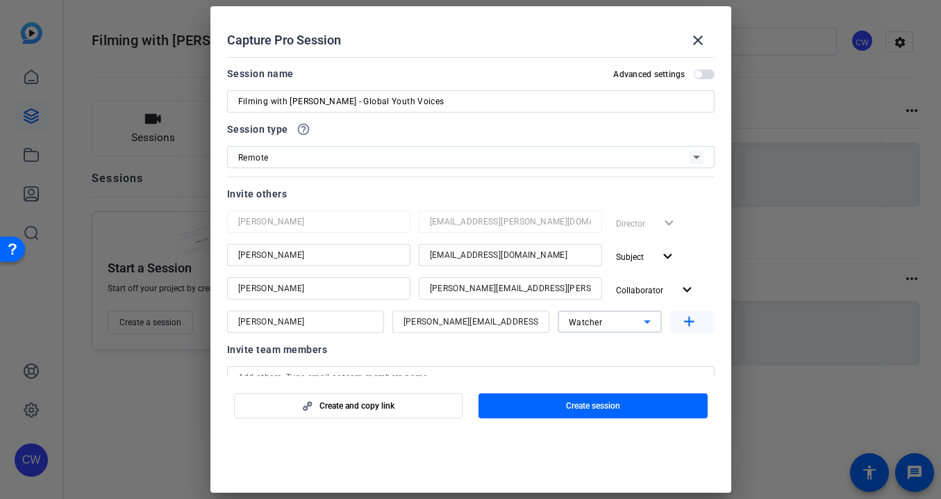
click at [681, 322] on mat-icon "add" at bounding box center [689, 321] width 17 height 17
click at [701, 74] on span "button" at bounding box center [704, 74] width 21 height 10
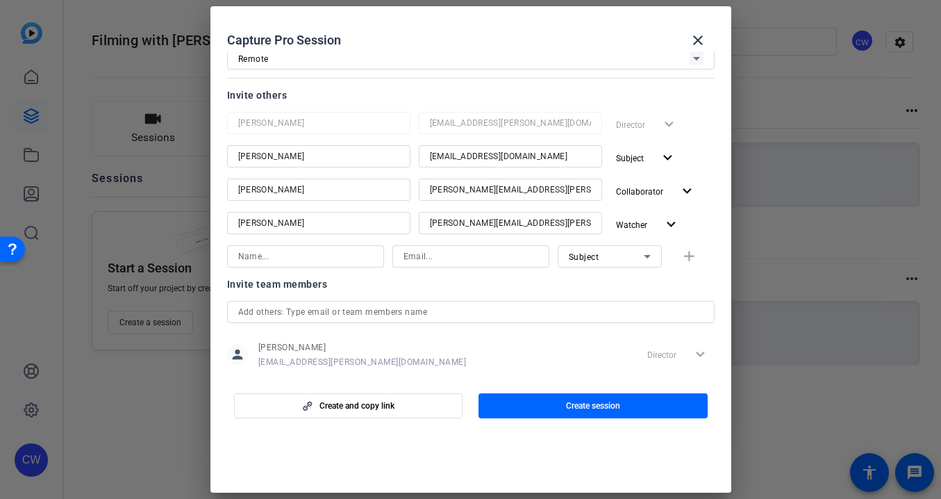
scroll to position [188, 0]
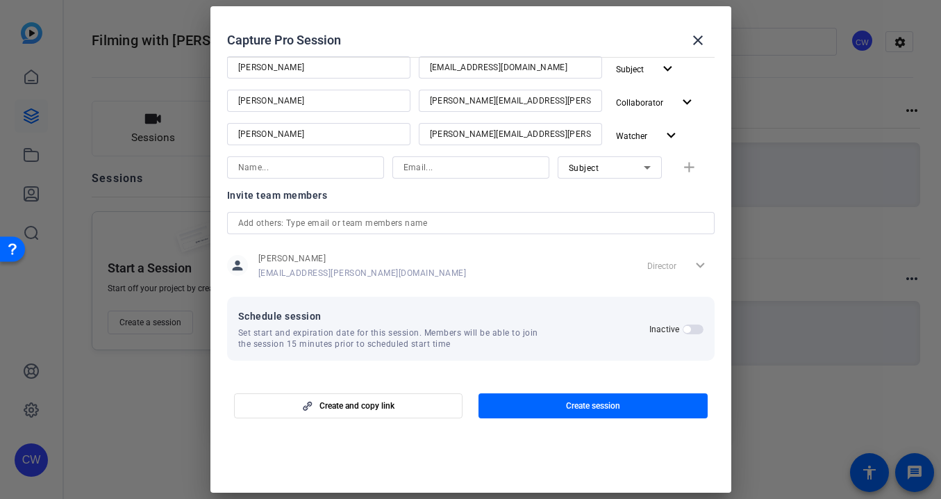
click at [686, 329] on span "button" at bounding box center [693, 329] width 21 height 10
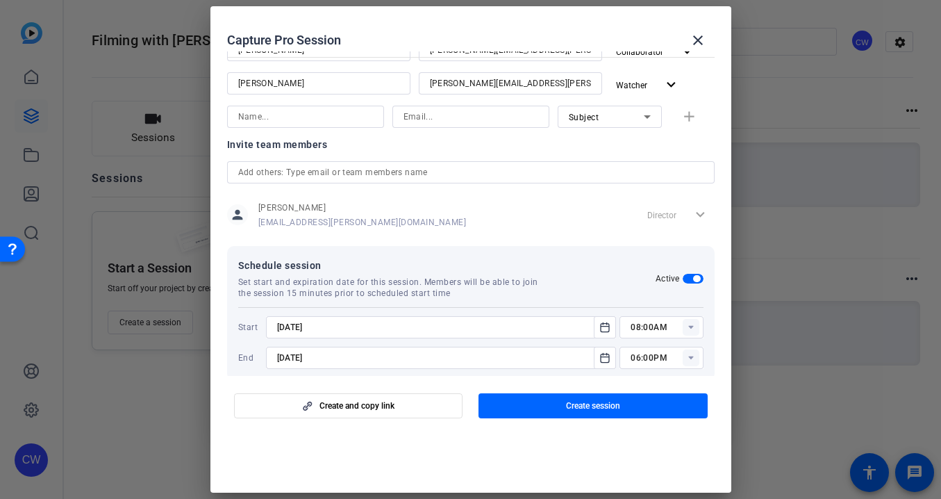
scroll to position [258, 0]
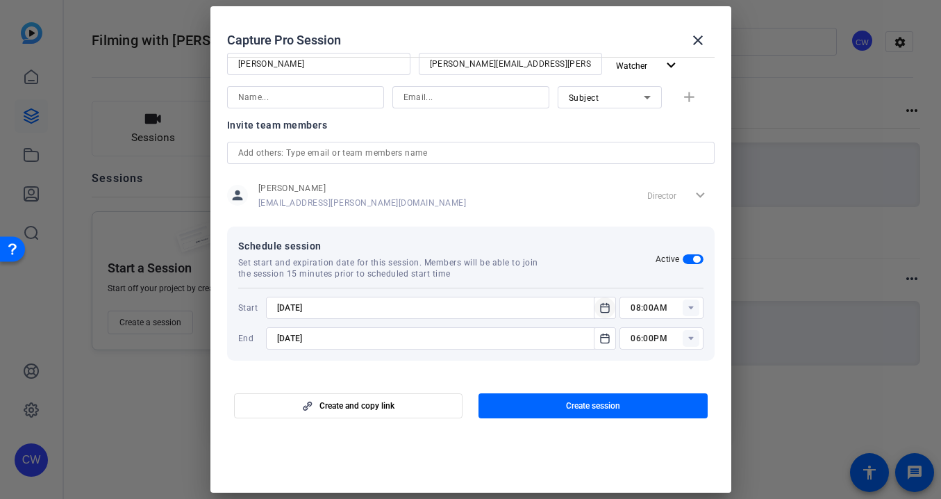
click at [599, 307] on icon "Open calendar" at bounding box center [604, 307] width 11 height 17
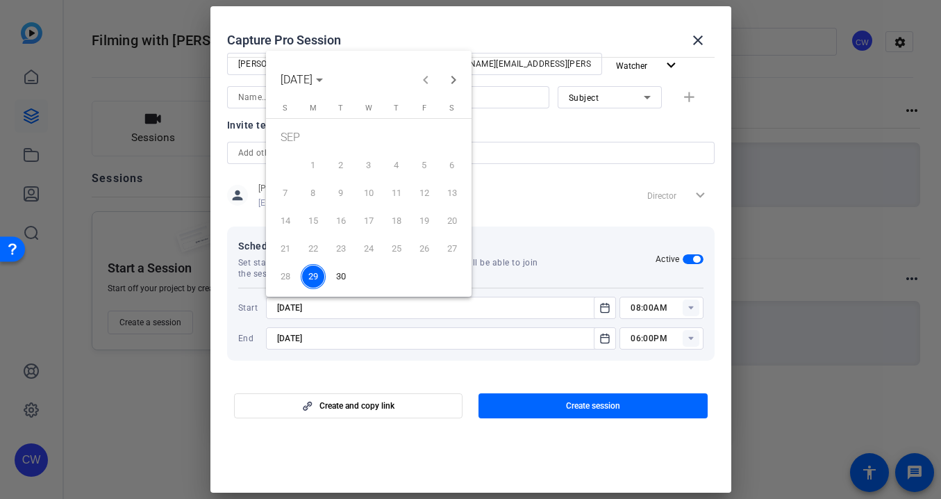
click at [339, 277] on span "30" at bounding box center [341, 276] width 25 height 25
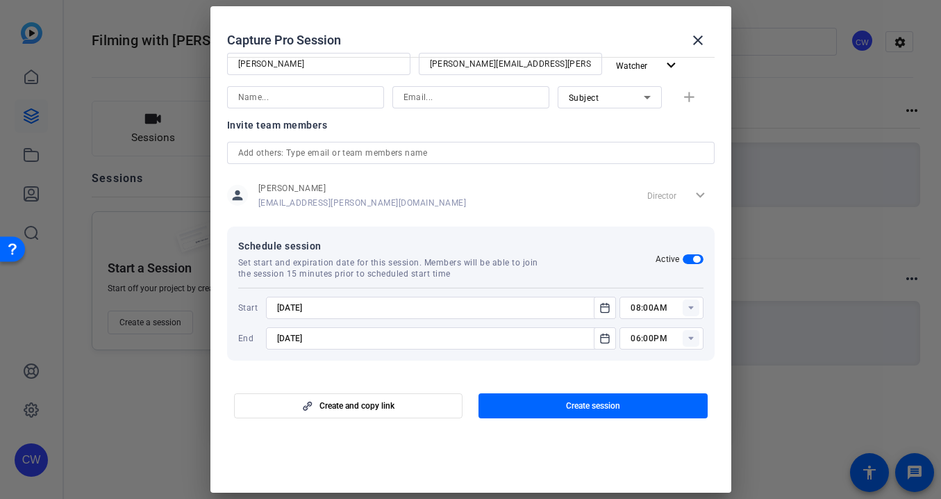
type input "[DATE]"
click at [688, 306] on icon at bounding box center [690, 307] width 5 height 3
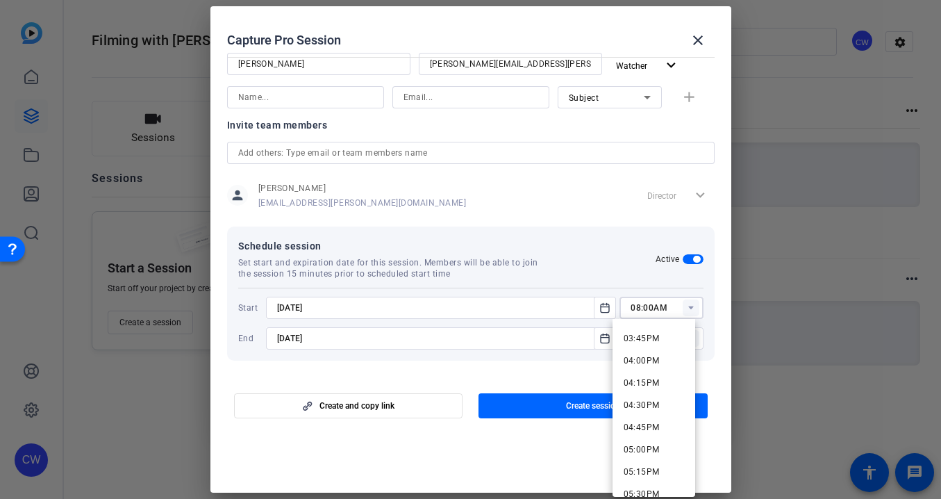
scroll to position [1368, 0]
click at [658, 343] on mat-option "03:30PM" at bounding box center [654, 345] width 83 height 22
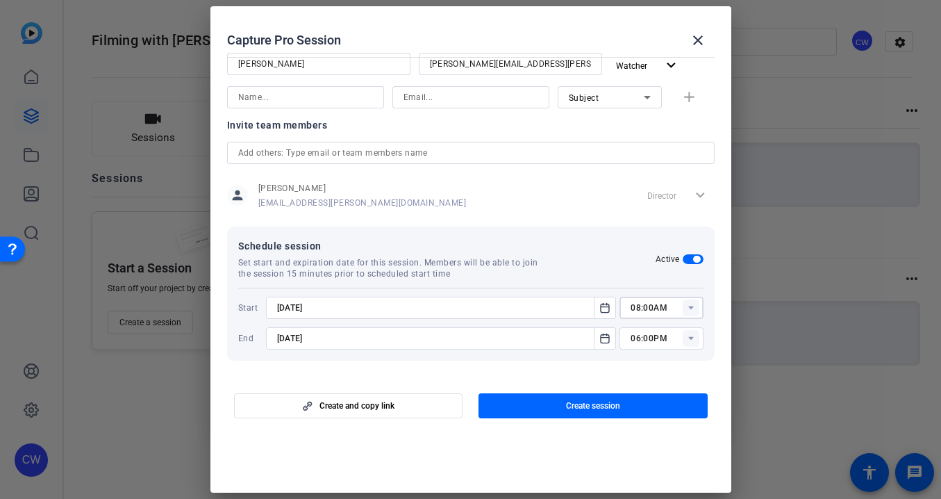
type input "03:30PM"
click at [599, 338] on icon "Open calendar" at bounding box center [604, 338] width 11 height 17
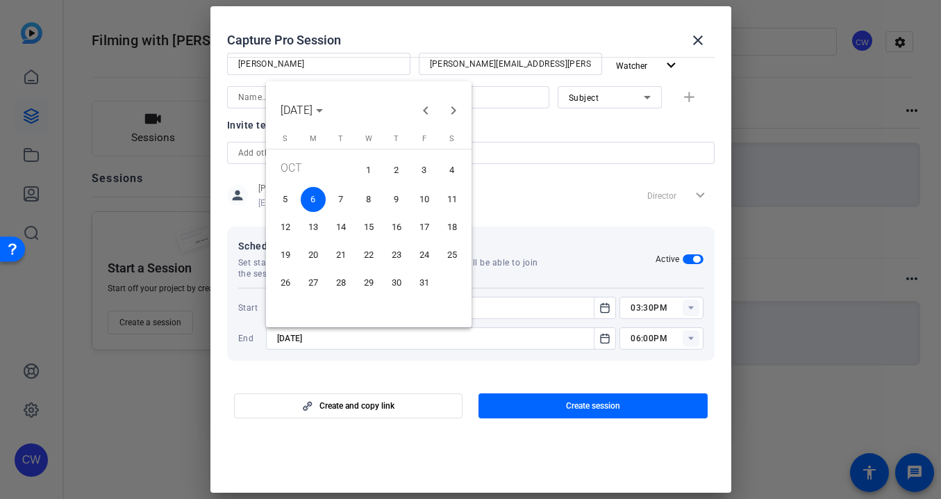
click at [418, 284] on span "31" at bounding box center [424, 282] width 25 height 25
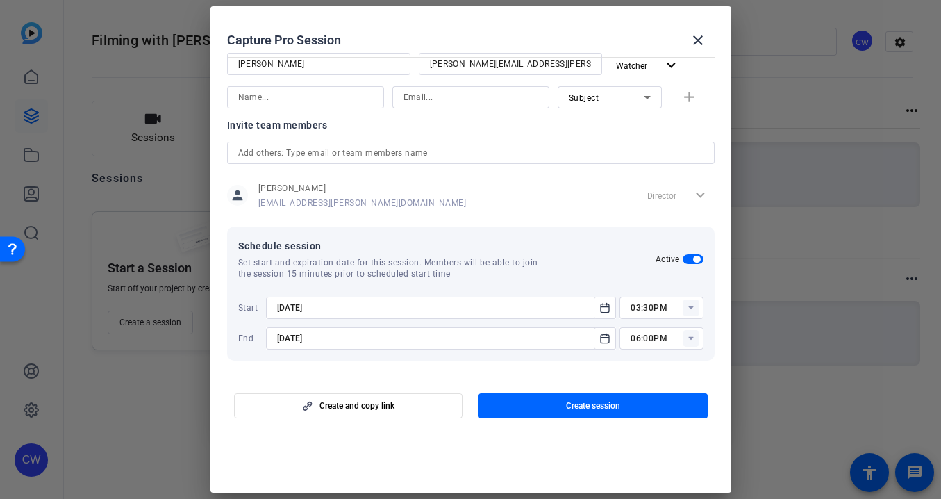
type input "[DATE]"
click at [592, 404] on span "Create session" at bounding box center [593, 405] width 54 height 11
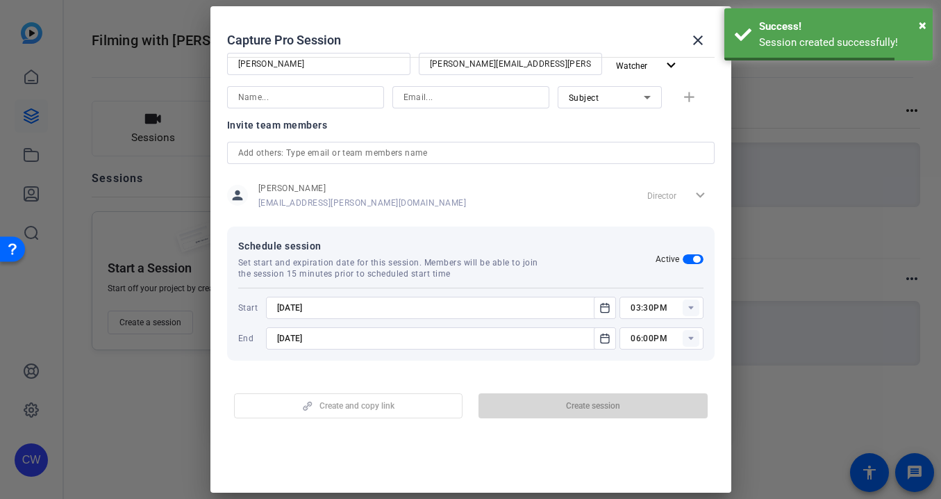
scroll to position [11, 0]
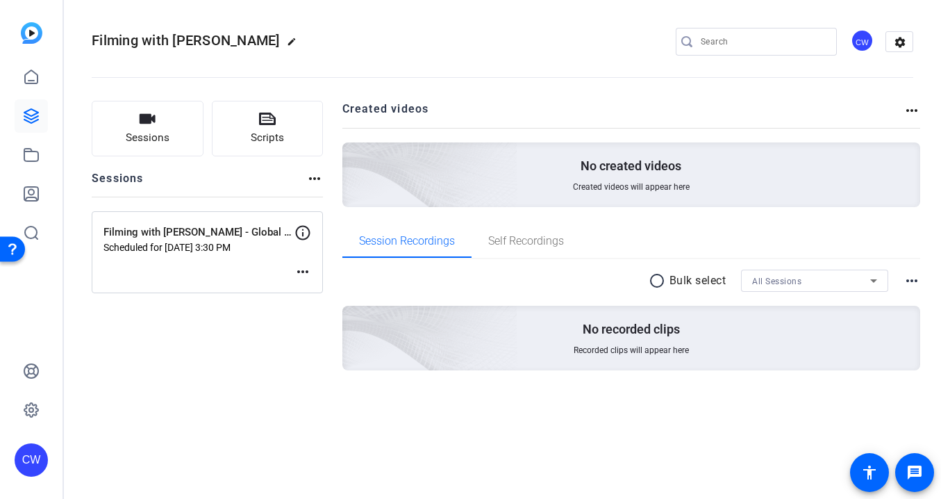
click at [303, 267] on mat-icon "more_horiz" at bounding box center [303, 271] width 17 height 17
click at [315, 290] on span "Edit Session" at bounding box center [337, 292] width 63 height 17
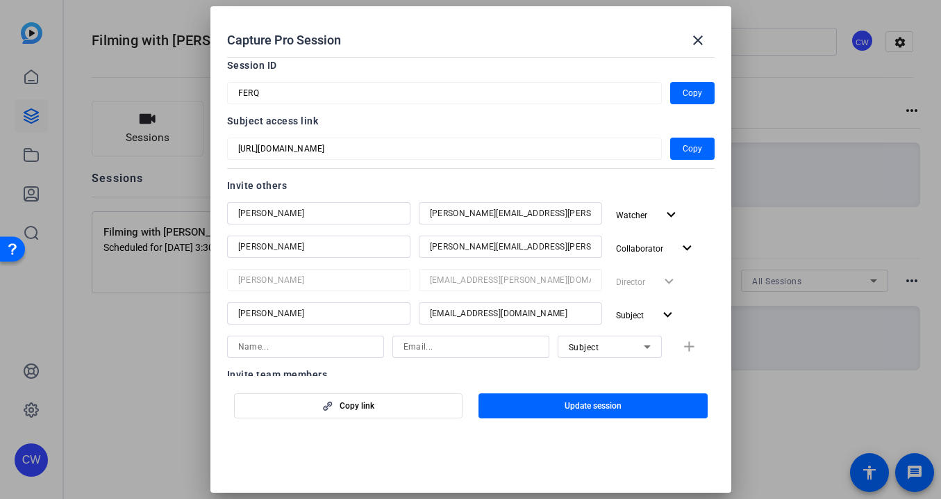
scroll to position [0, 0]
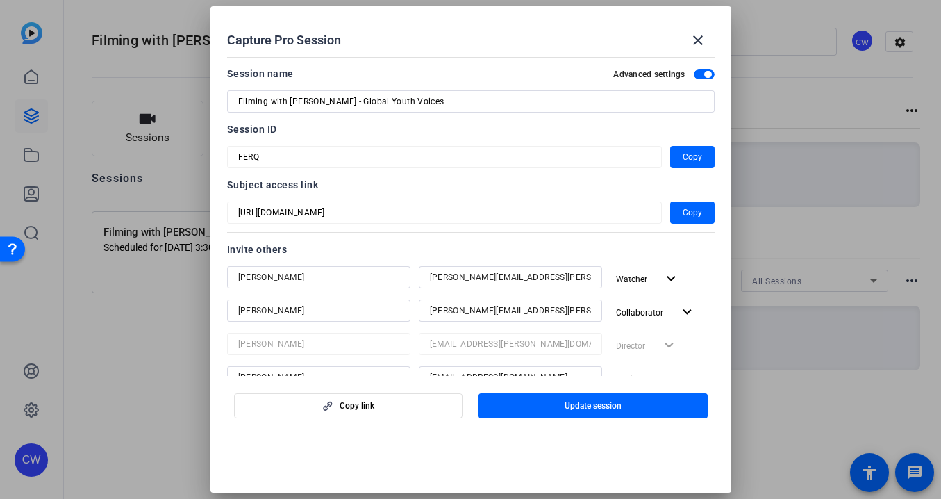
click at [718, 103] on mat-dialog-content "Session name Advanced settings Filming with [PERSON_NAME] - Global Youth Voices…" at bounding box center [470, 213] width 521 height 324
click at [210, 208] on mat-dialog-content "Session name Advanced settings Filming with [PERSON_NAME] - Global Youth Voices…" at bounding box center [470, 213] width 521 height 324
click at [227, 154] on mat-form-field "FERQ" at bounding box center [444, 157] width 435 height 22
click at [700, 35] on mat-icon "close" at bounding box center [698, 40] width 17 height 17
